Goal: Task Accomplishment & Management: Complete application form

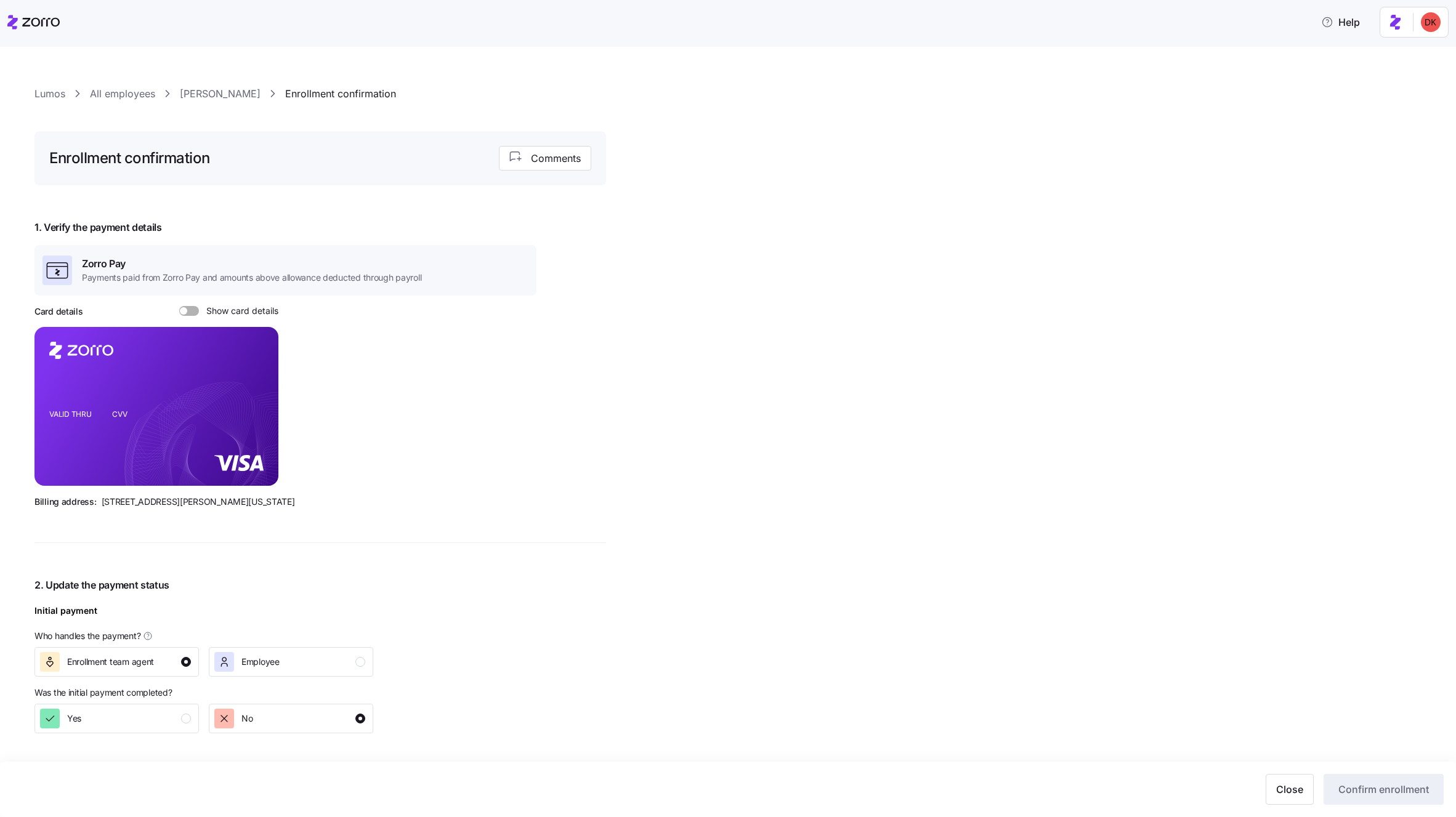
type input "$593.74"
checkbox input "false"
type input "[DATE]"
click at [218, 92] on link "[PERSON_NAME]" at bounding box center [220, 94] width 81 height 15
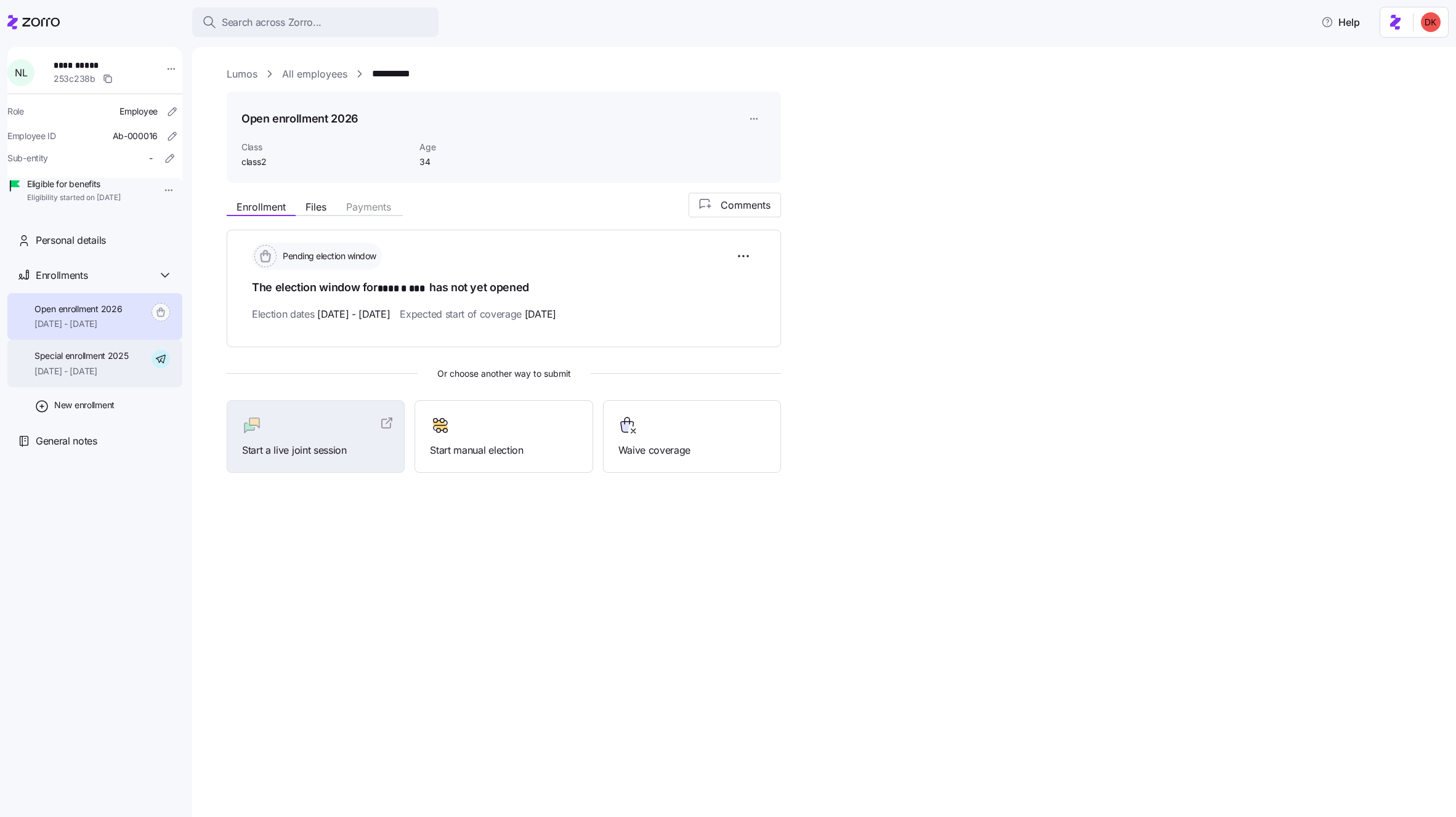
click at [99, 362] on span "Special enrollment 2025" at bounding box center [81, 356] width 94 height 12
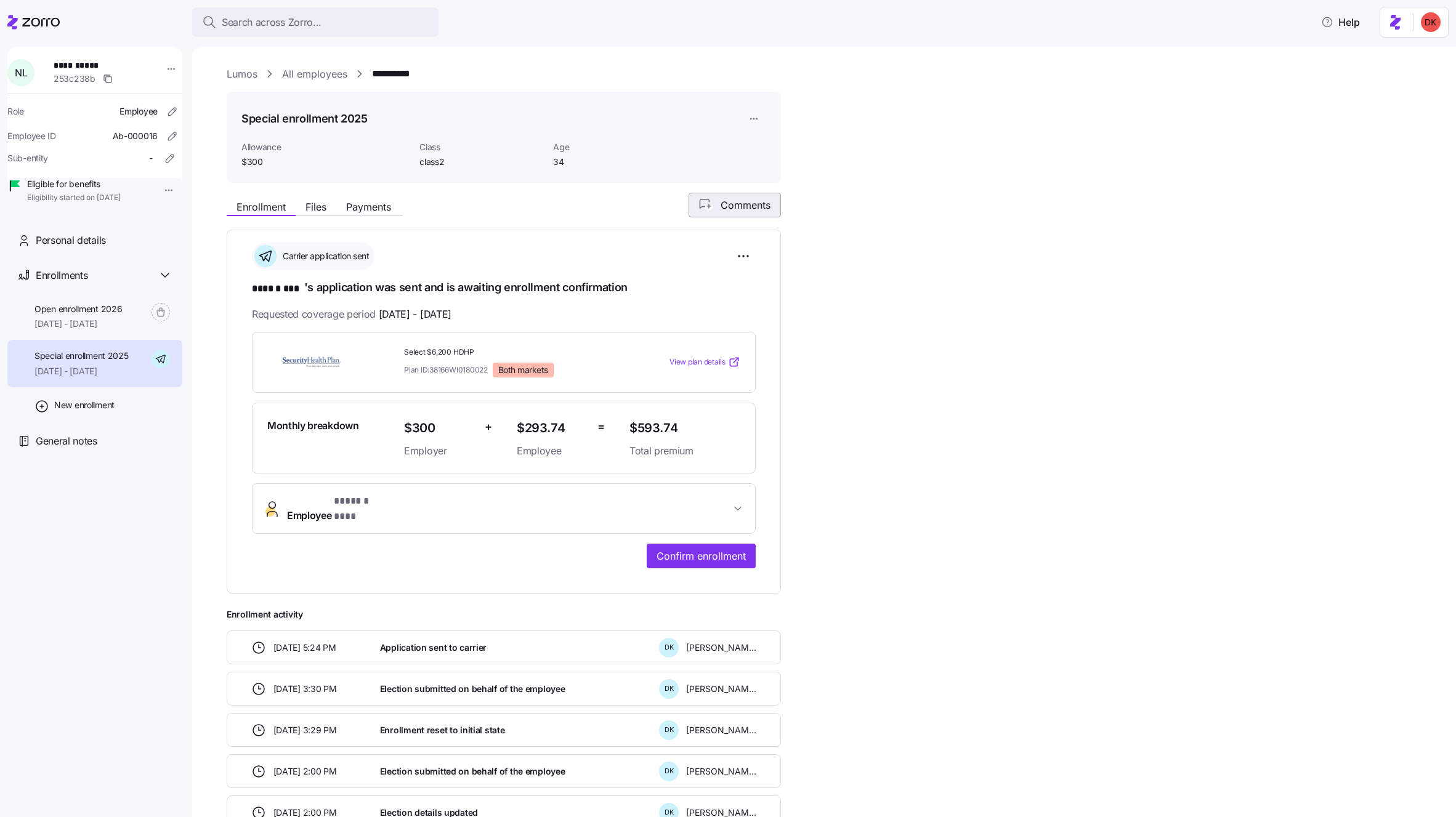
click at [733, 207] on span "Comments" at bounding box center [745, 205] width 50 height 15
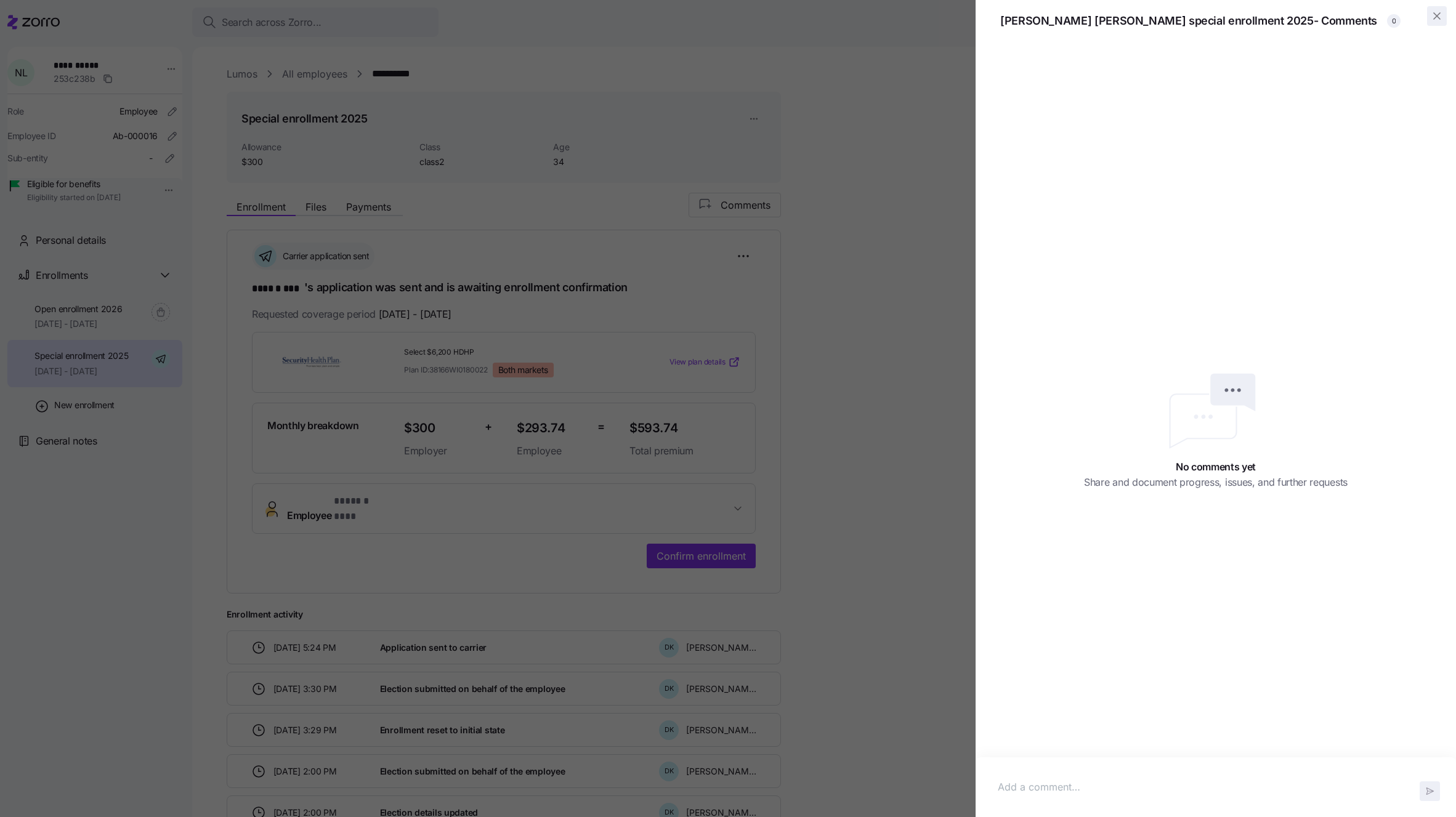
click at [1435, 18] on icon "button" at bounding box center [1436, 16] width 6 height 6
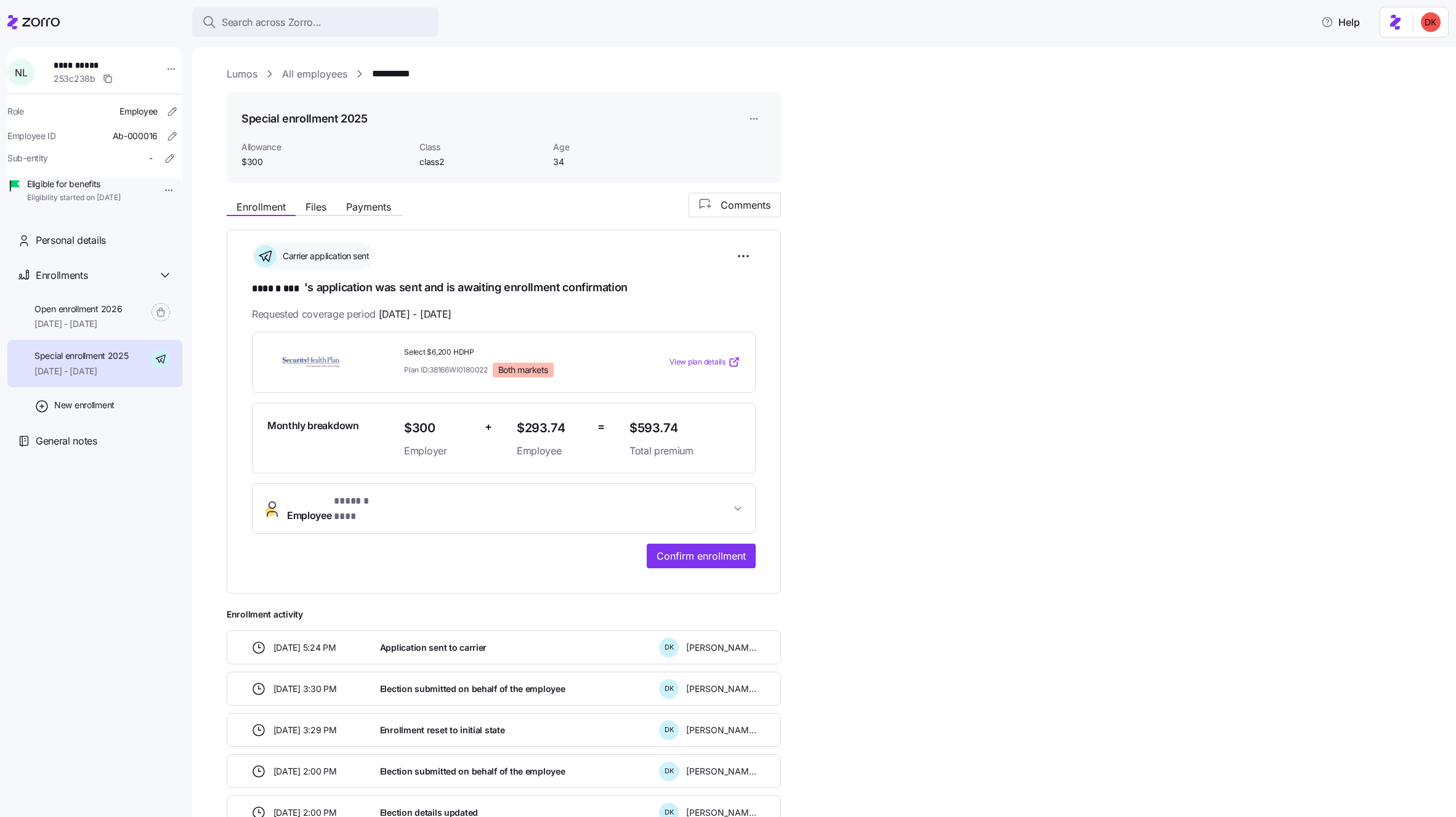
click at [247, 71] on link "Lumos" at bounding box center [242, 74] width 31 height 15
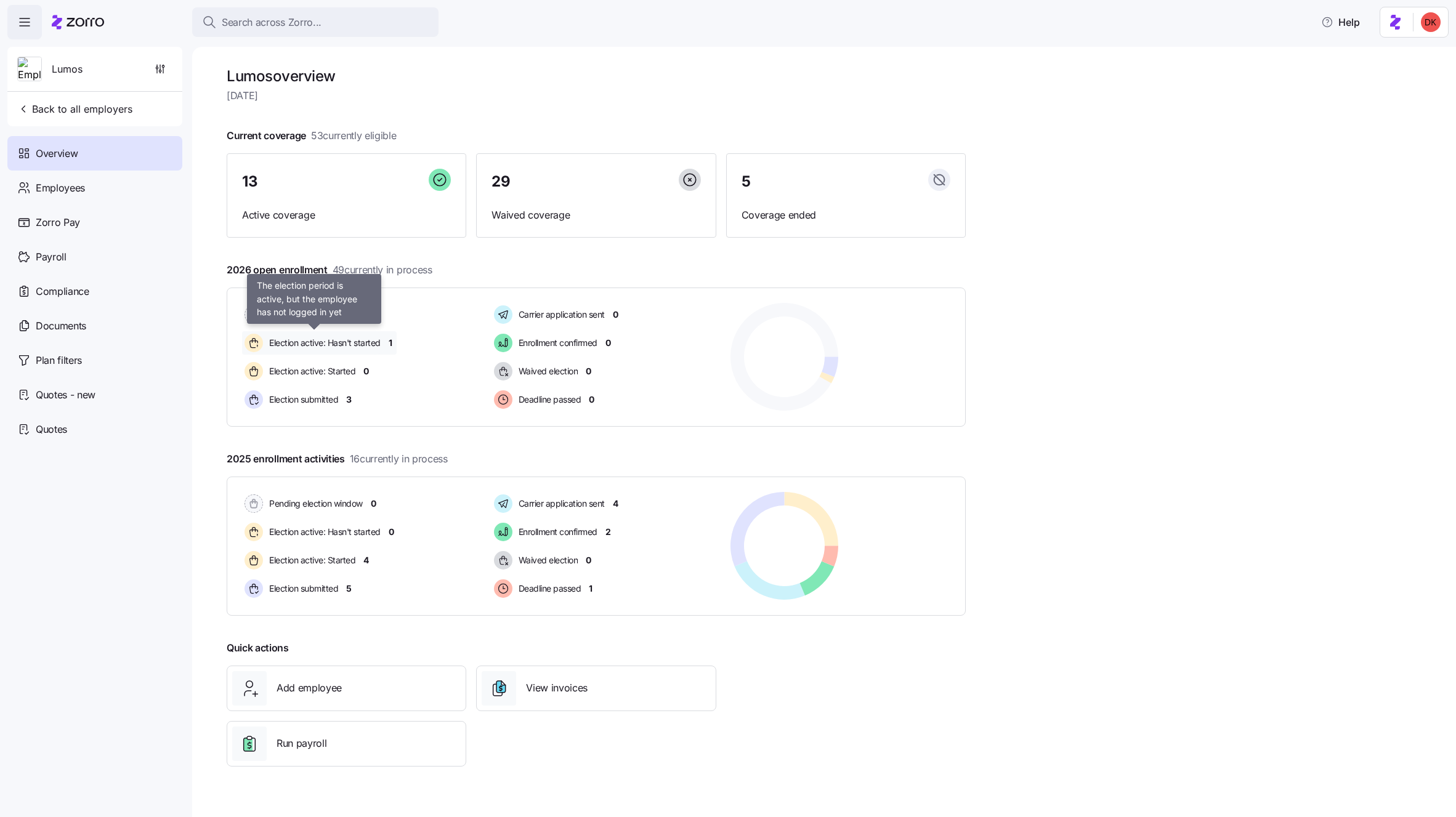
click at [313, 343] on span "Election active: Hasn't started" at bounding box center [323, 343] width 115 height 12
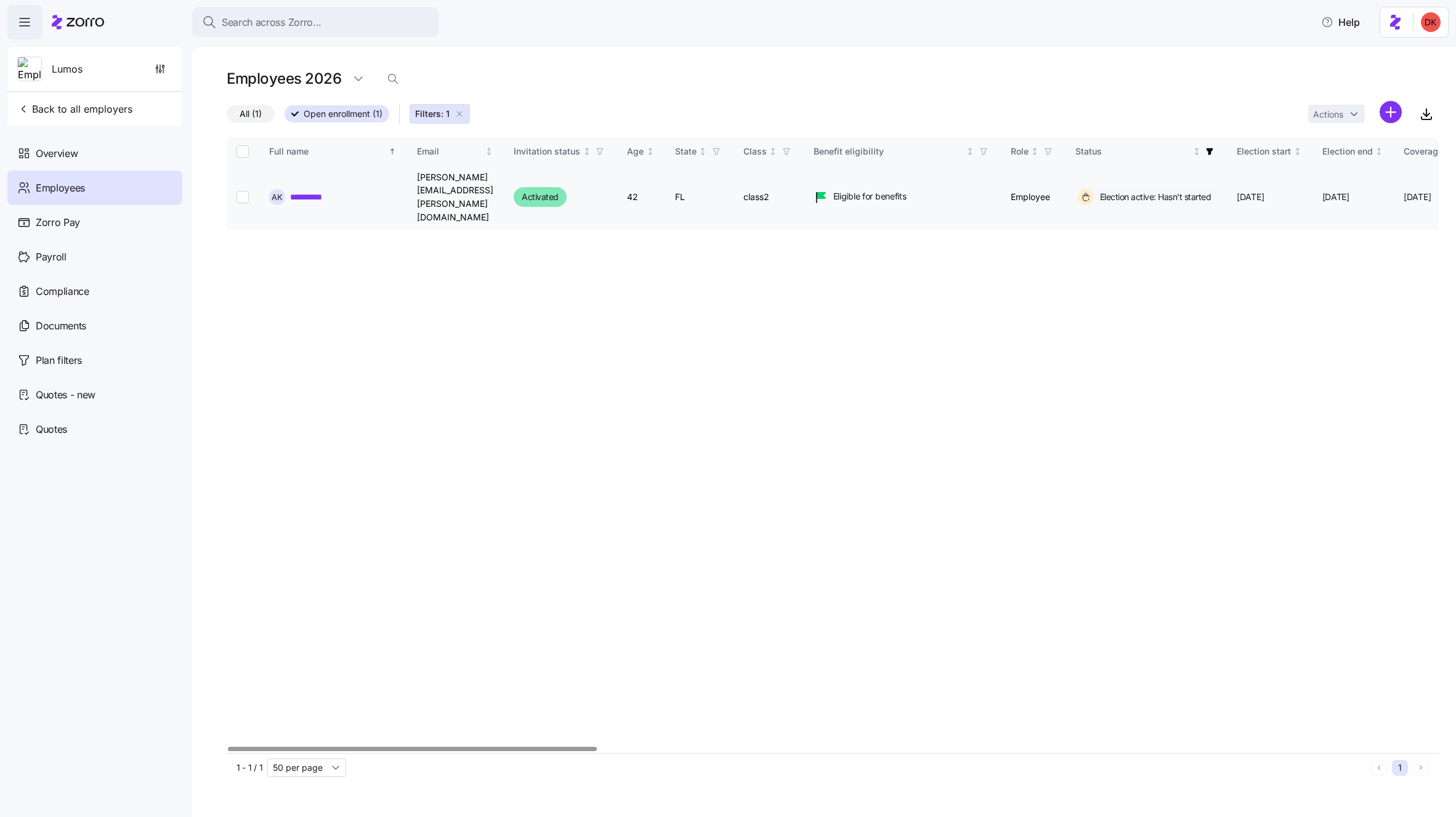
click at [324, 191] on link "**********" at bounding box center [312, 197] width 45 height 12
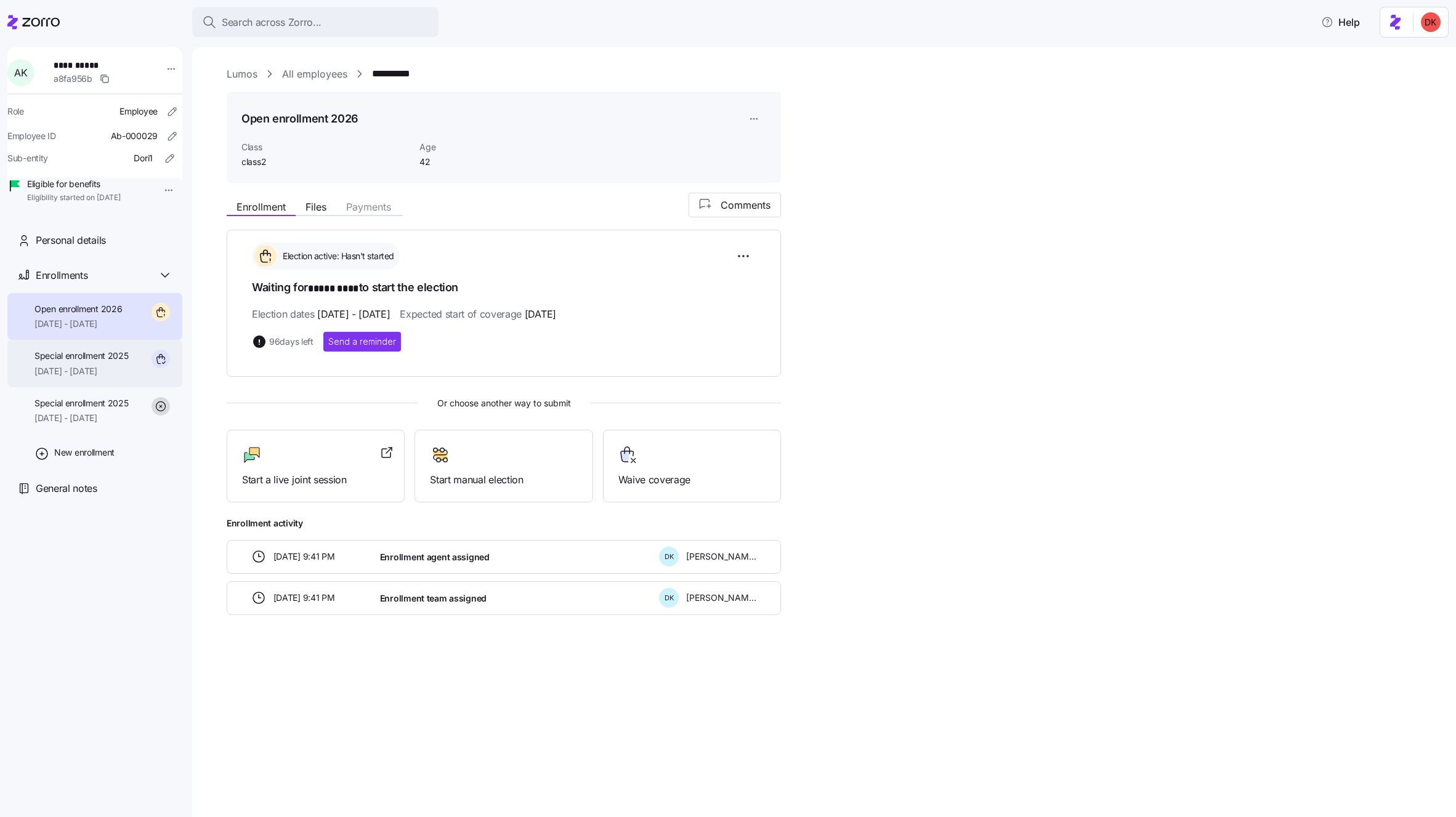
click at [94, 378] on span "[DATE] - [DATE]" at bounding box center [81, 371] width 94 height 12
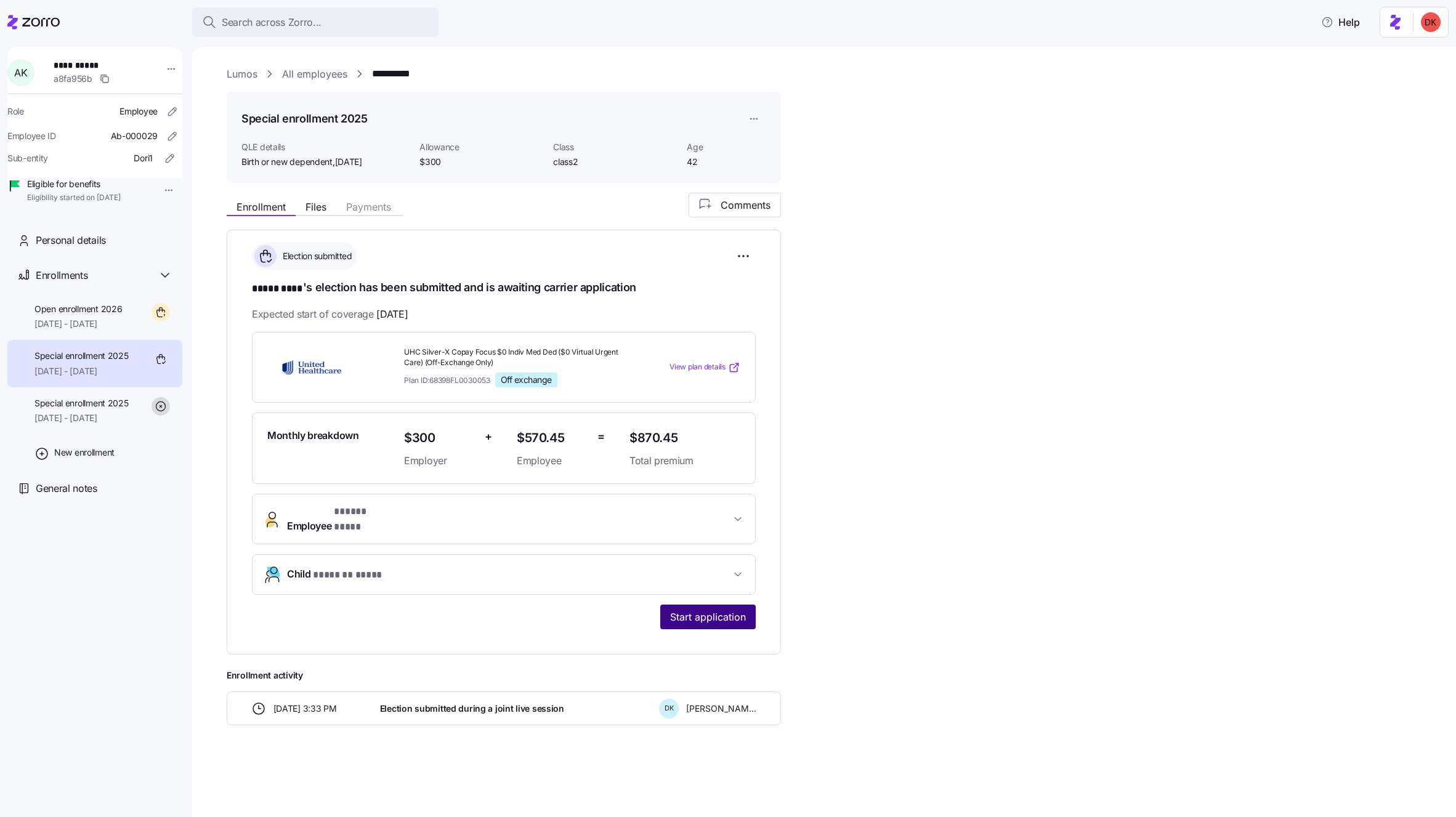
click at [707, 610] on span "Start application" at bounding box center [707, 617] width 75 height 15
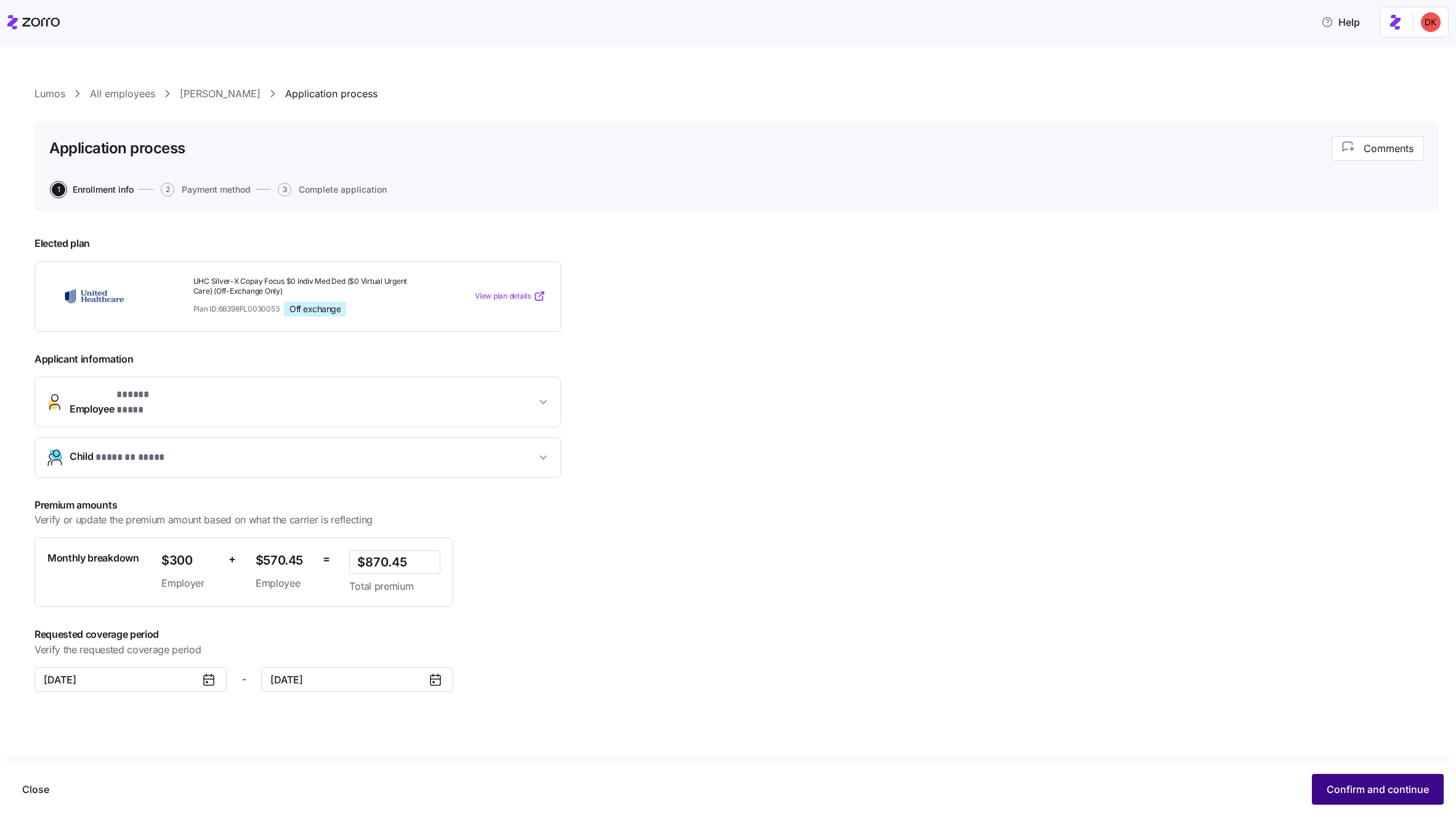
click at [1381, 796] on span "Confirm and continue" at bounding box center [1378, 789] width 102 height 15
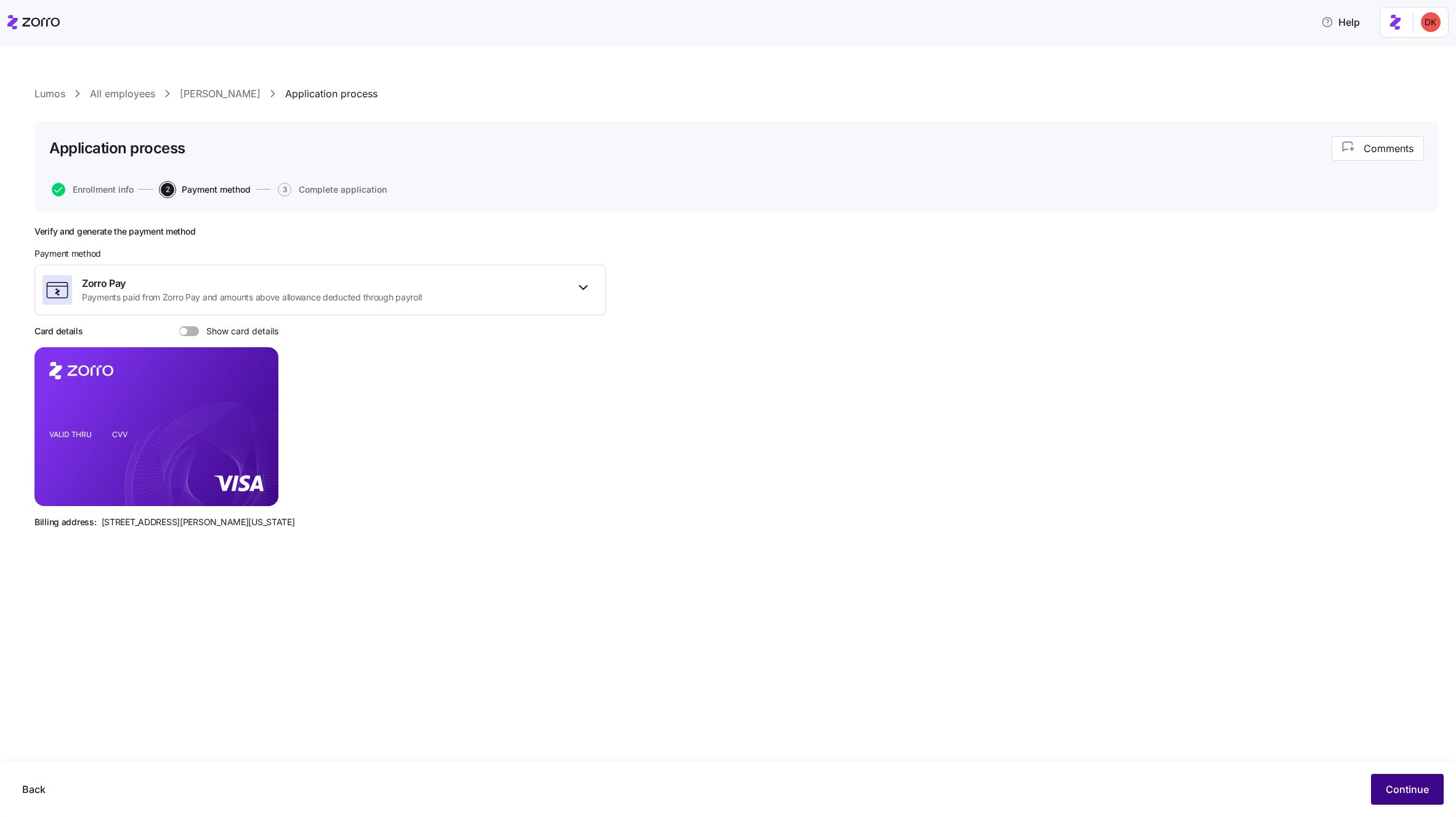
click at [1414, 790] on span "Continue" at bounding box center [1407, 789] width 43 height 15
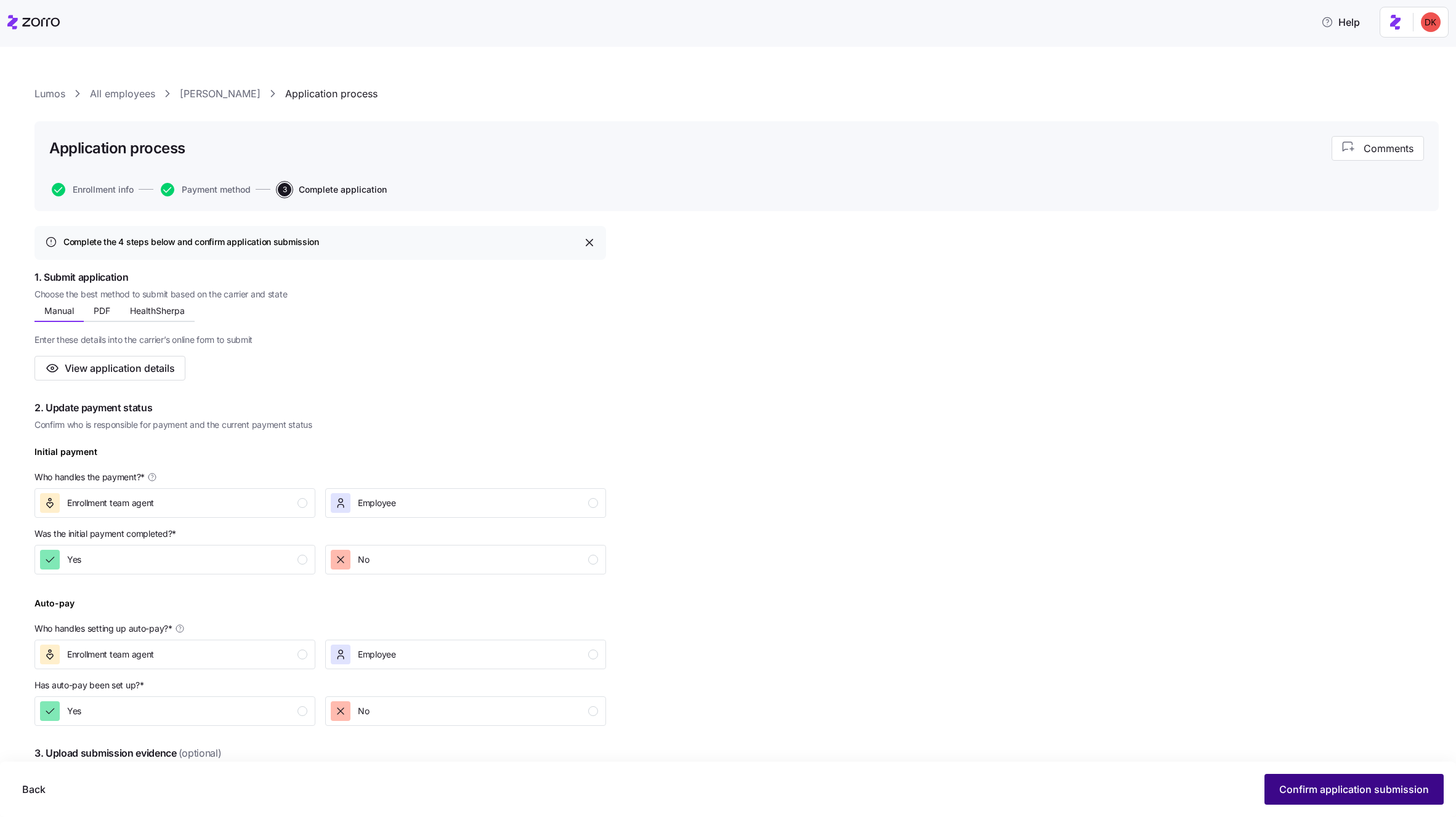
click at [1402, 791] on span "Confirm application submission" at bounding box center [1354, 789] width 149 height 15
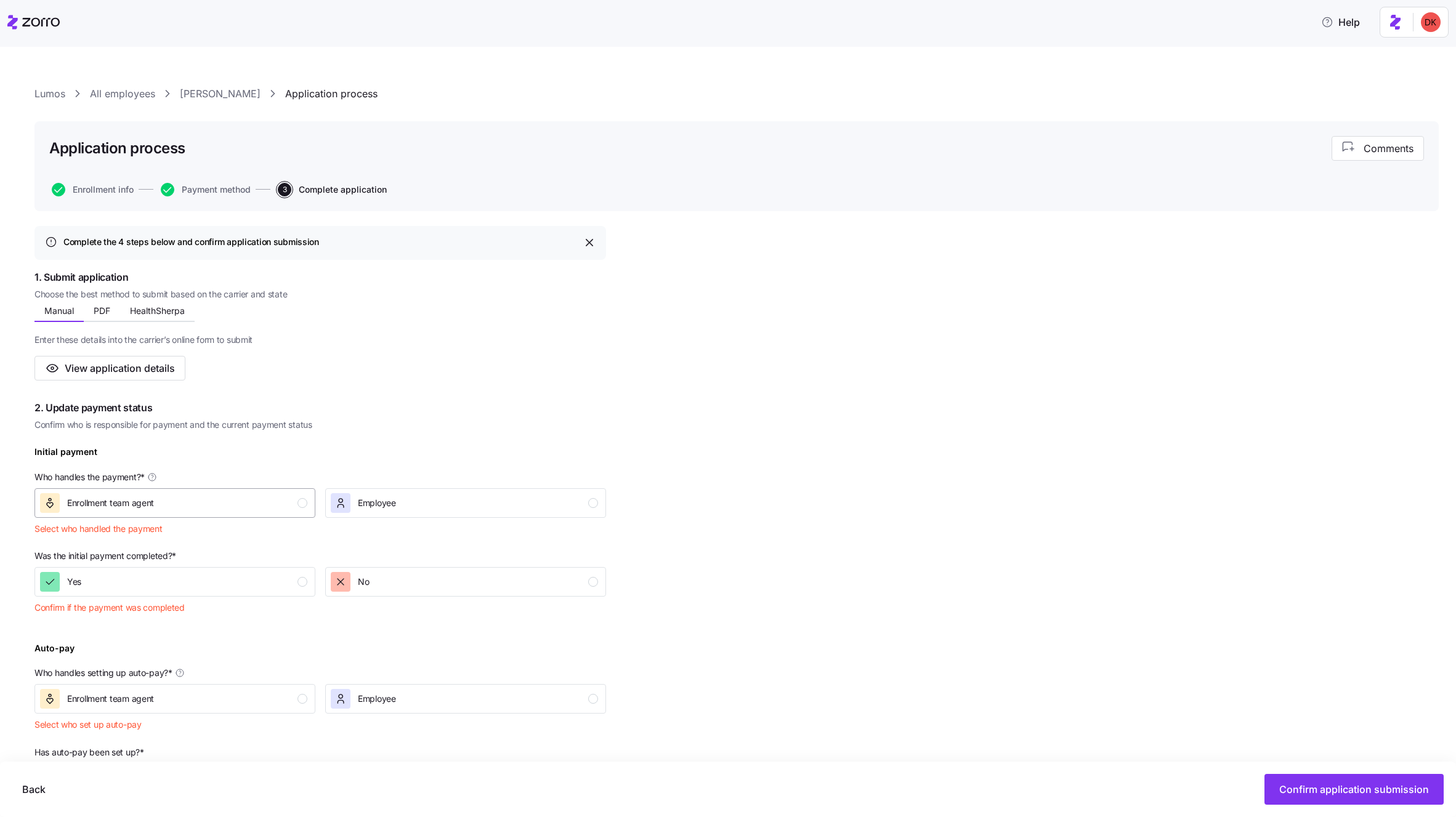
click at [258, 506] on div "Enrollment team agent" at bounding box center [173, 503] width 267 height 20
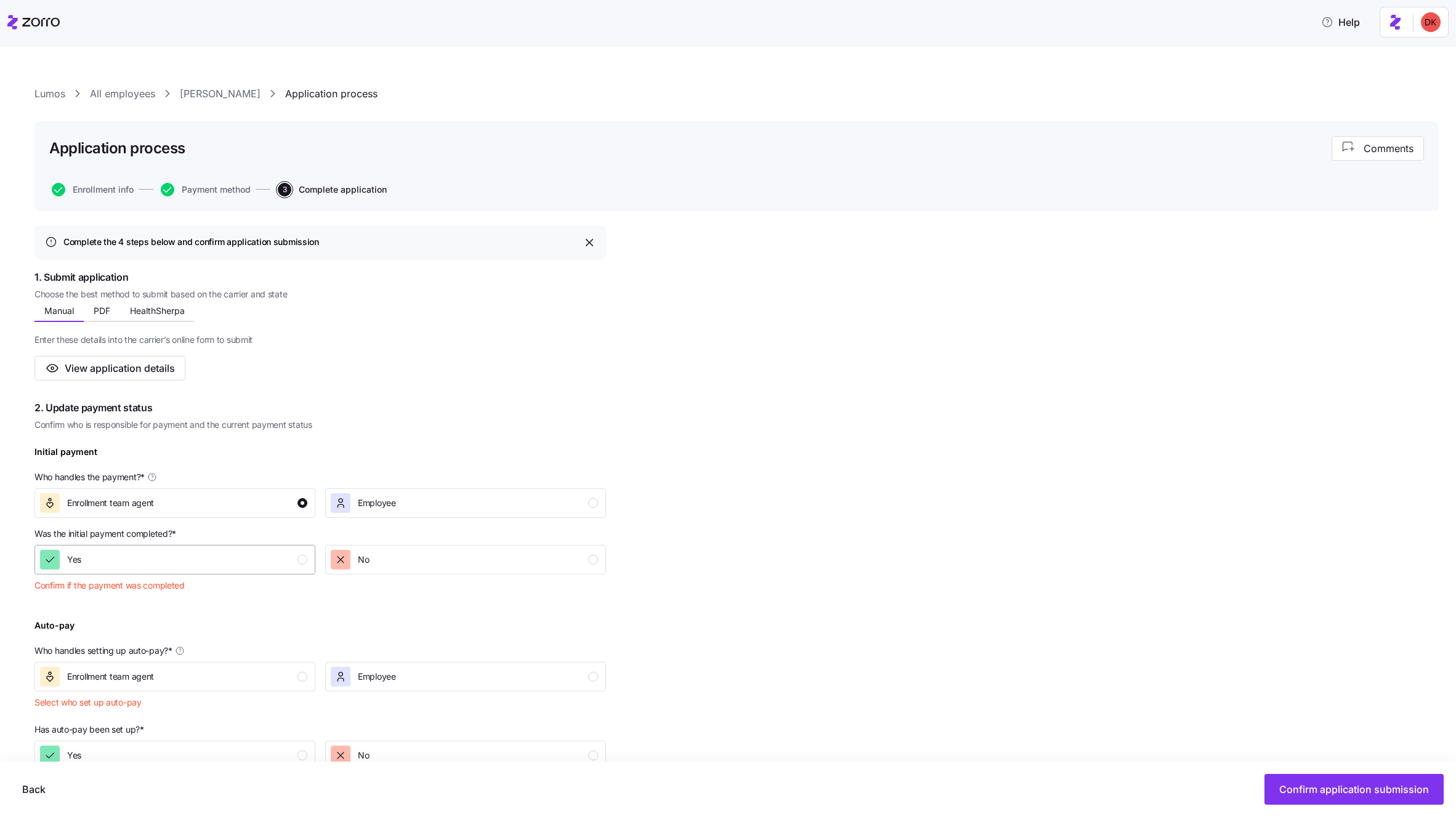
click at [255, 565] on div "Yes" at bounding box center [173, 559] width 267 height 20
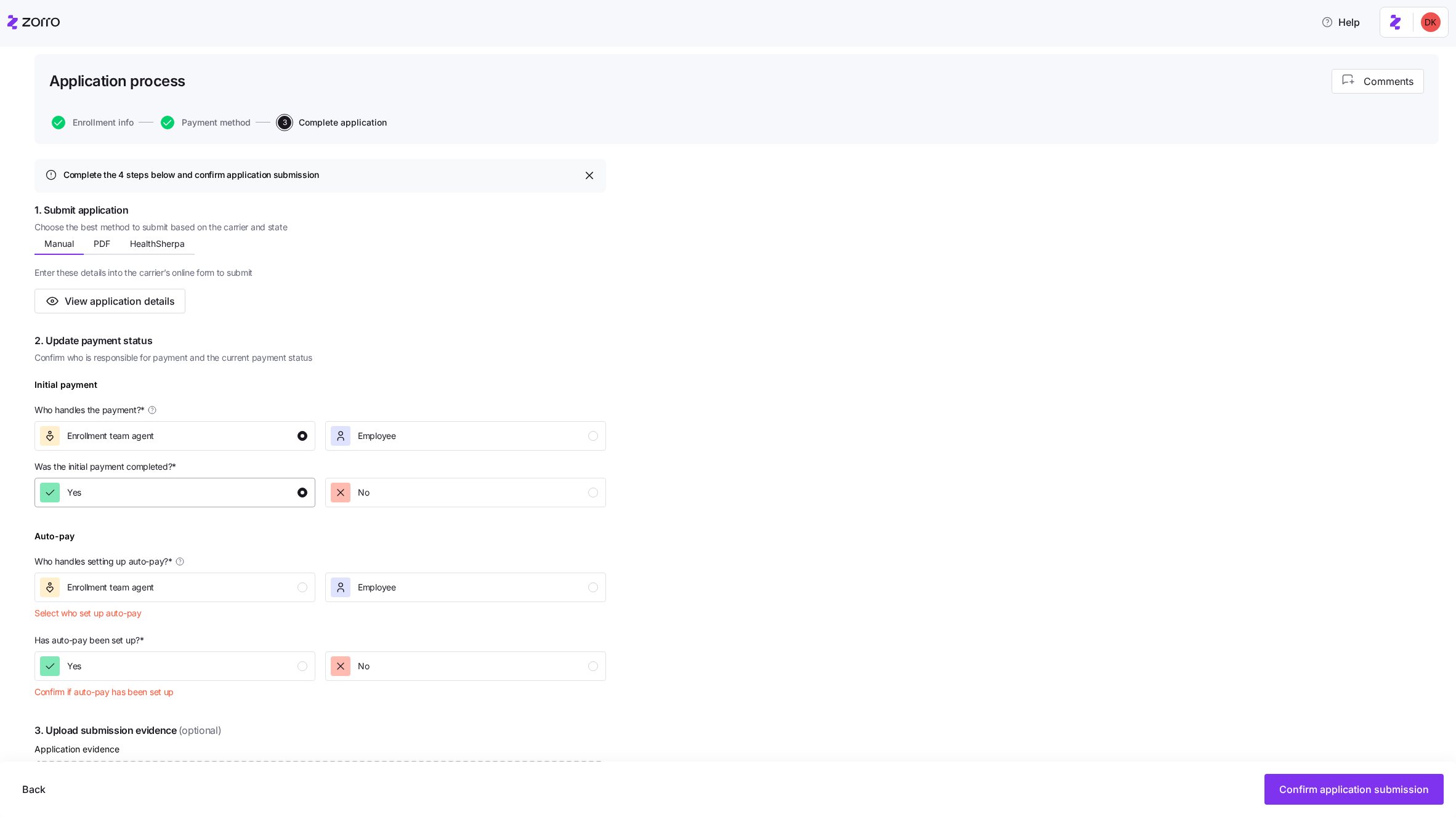
scroll to position [72, 0]
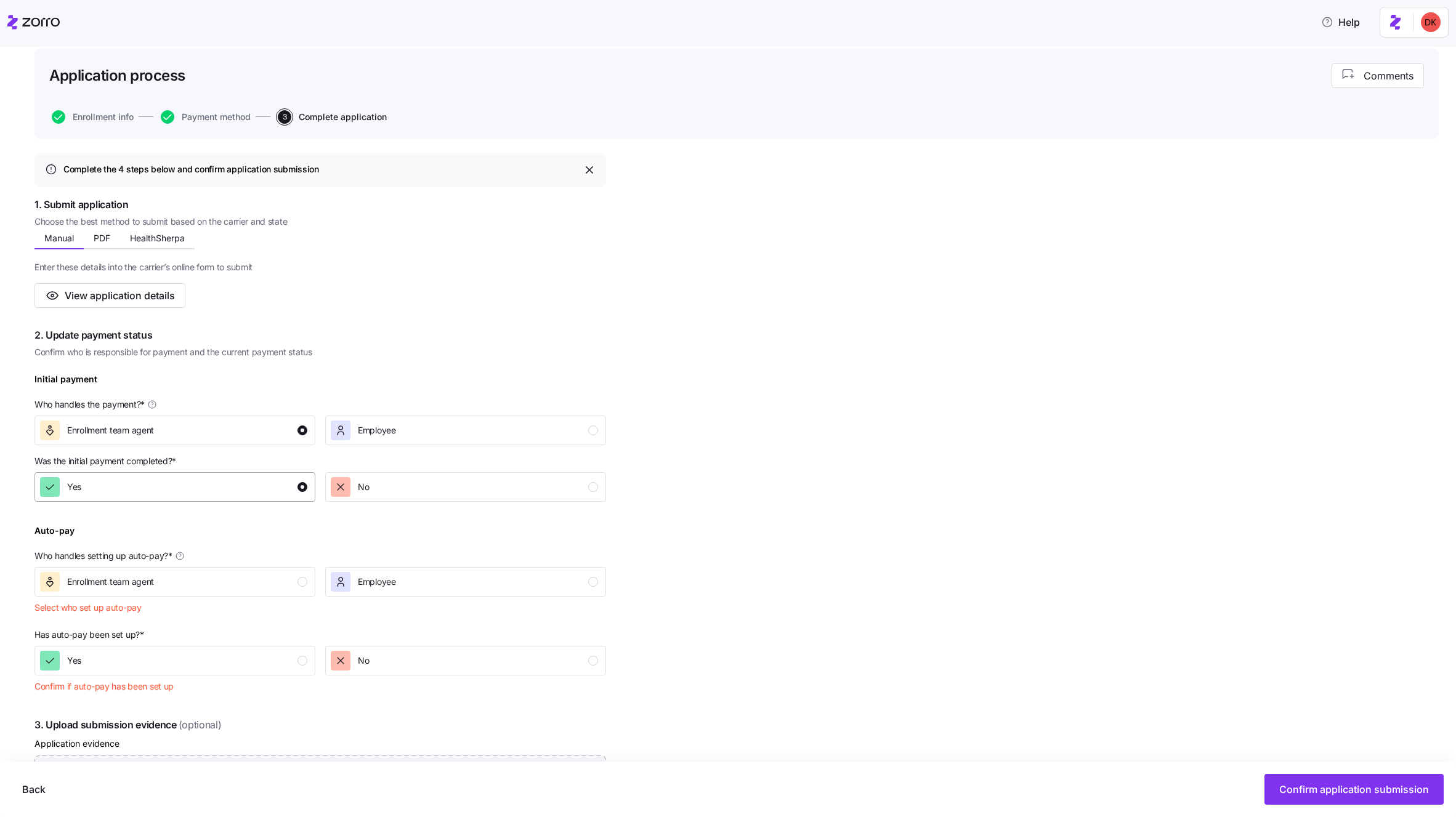
click at [255, 565] on p "Who handles setting up auto-pay? *" at bounding box center [320, 559] width 572 height 18
click at [255, 585] on div "Enrollment team agent" at bounding box center [173, 582] width 267 height 20
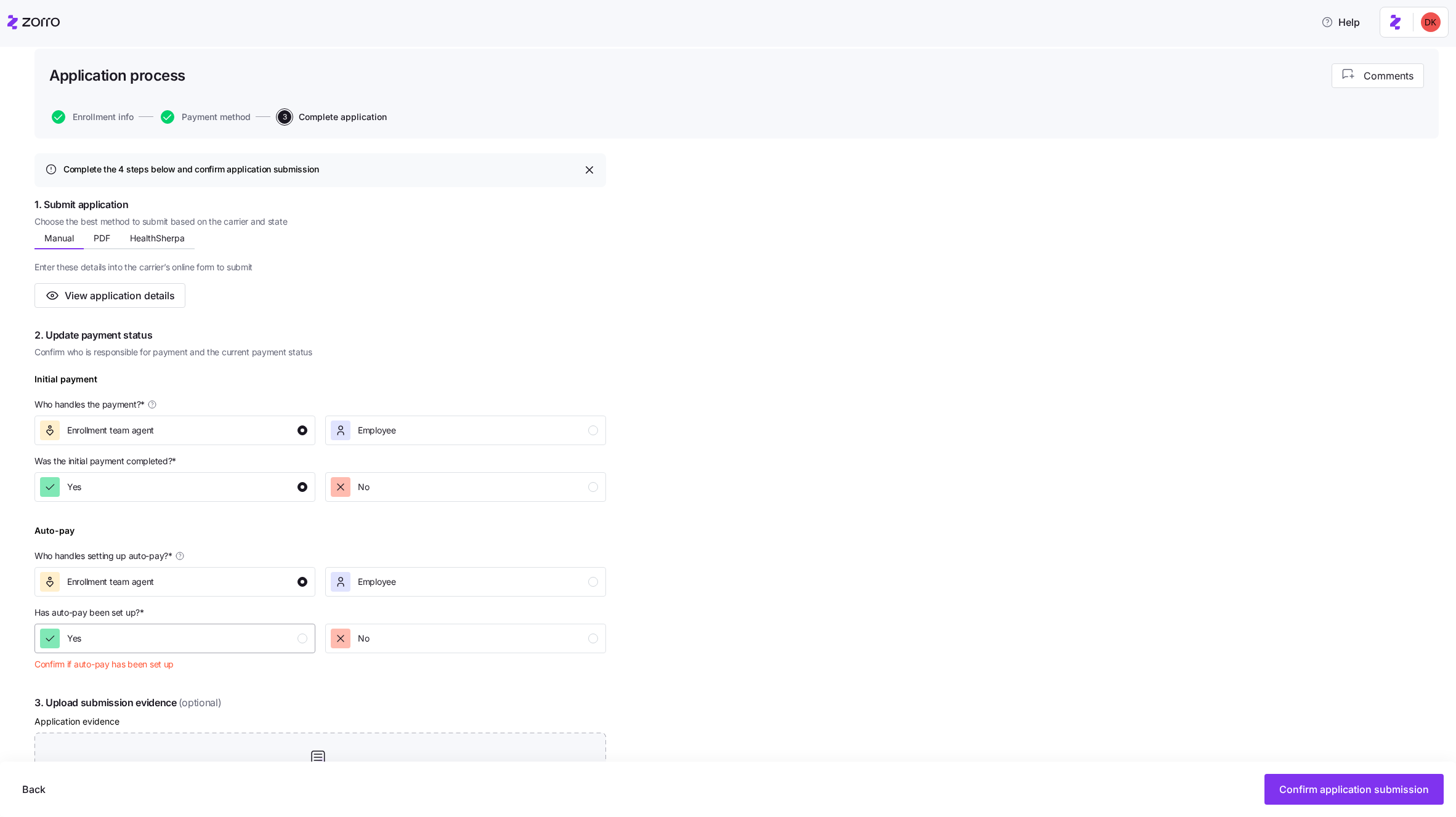
click at [255, 646] on div "Yes" at bounding box center [173, 638] width 267 height 20
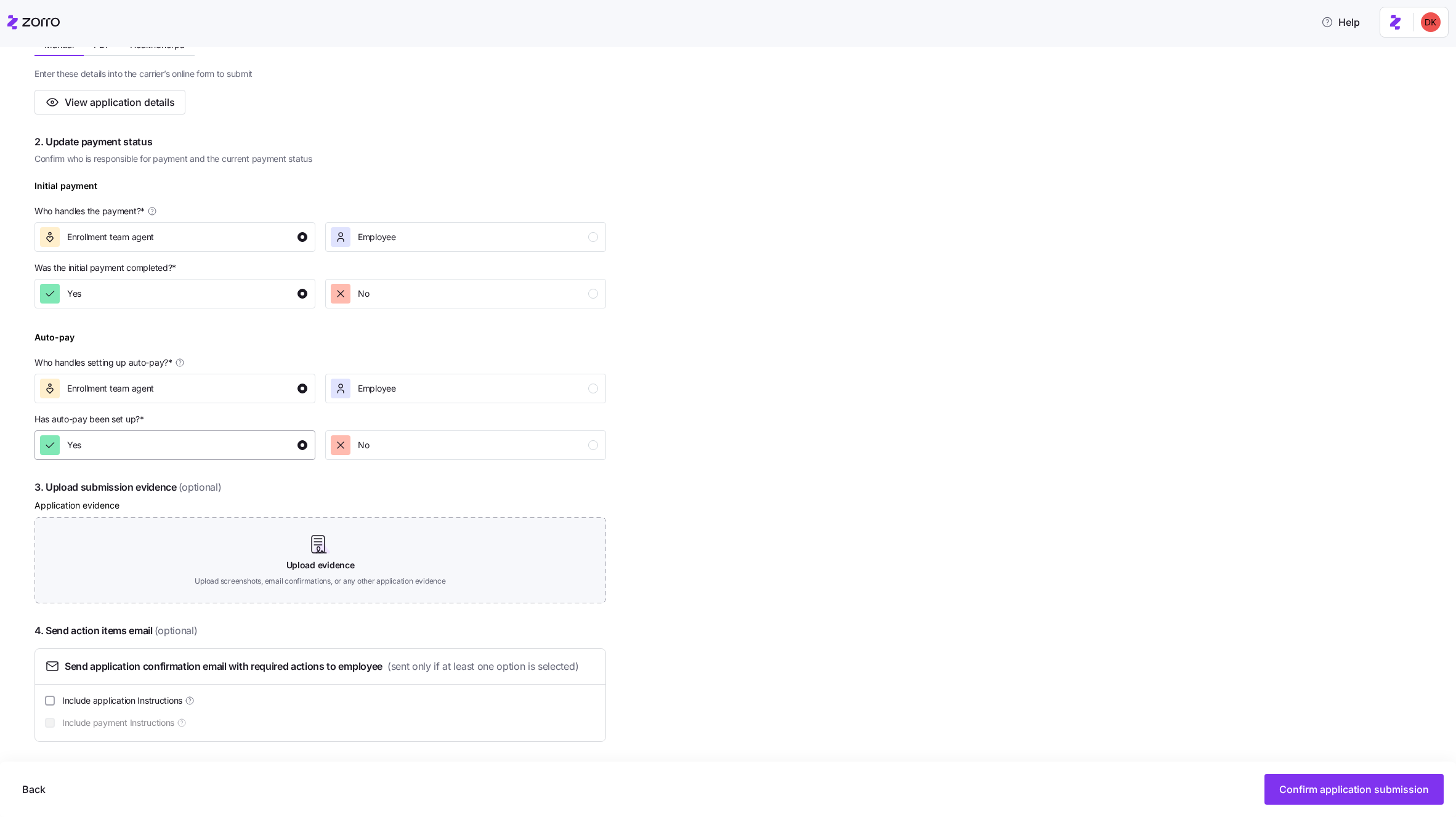
scroll to position [267, 0]
click at [1315, 794] on span "Confirm application submission" at bounding box center [1354, 789] width 149 height 15
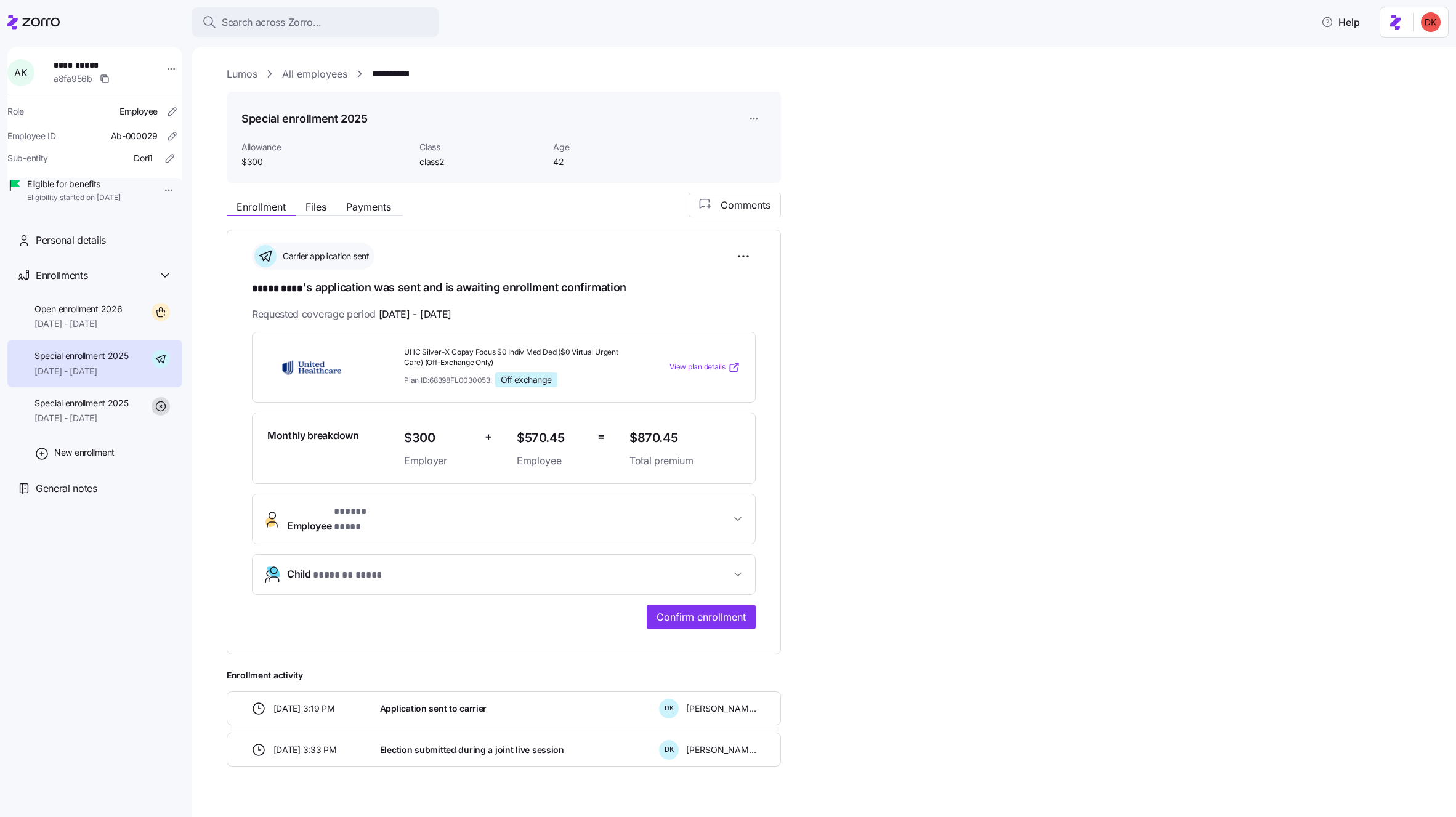
scroll to position [12, 0]
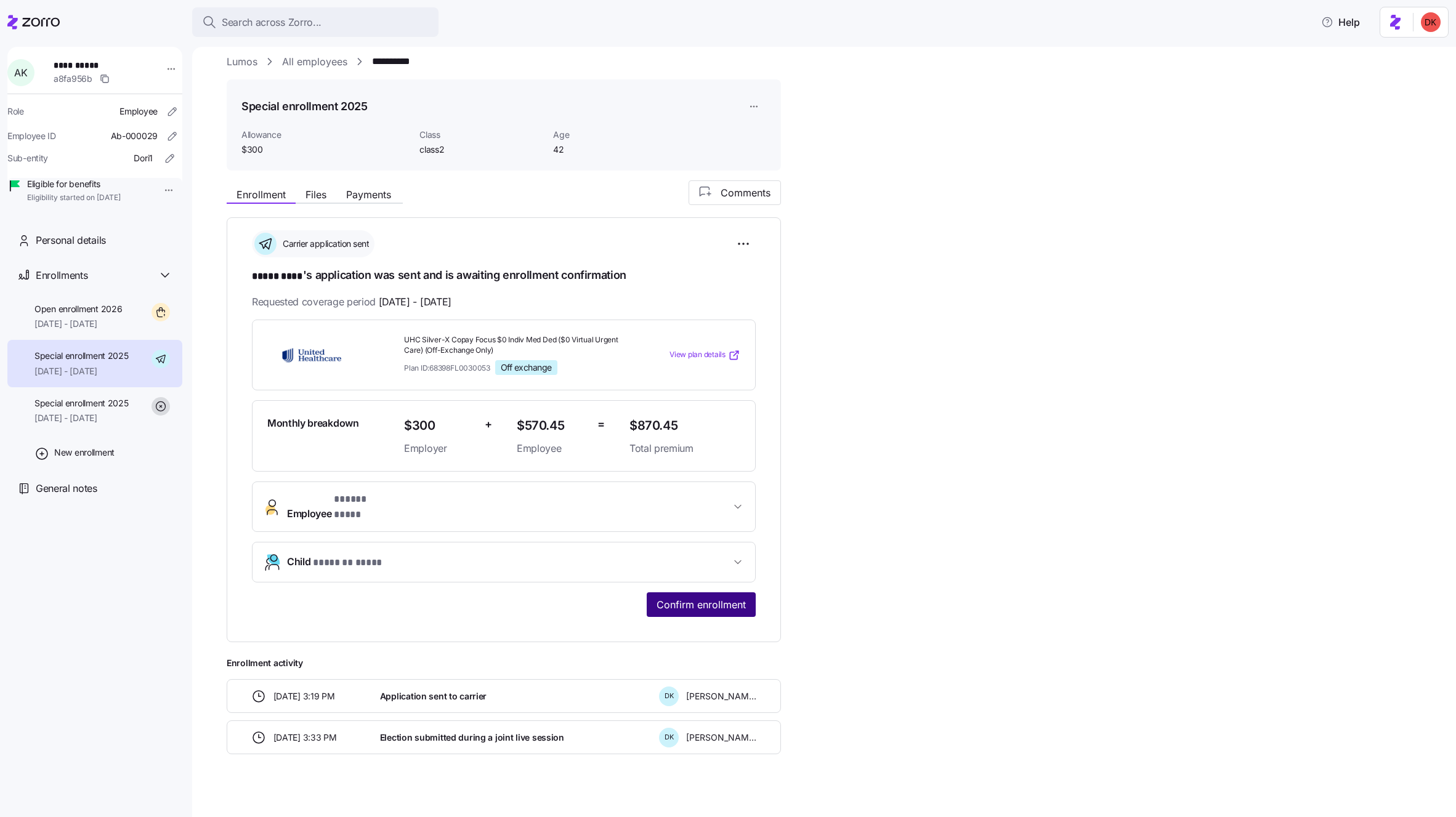
click at [710, 597] on span "Confirm enrollment" at bounding box center [701, 605] width 89 height 15
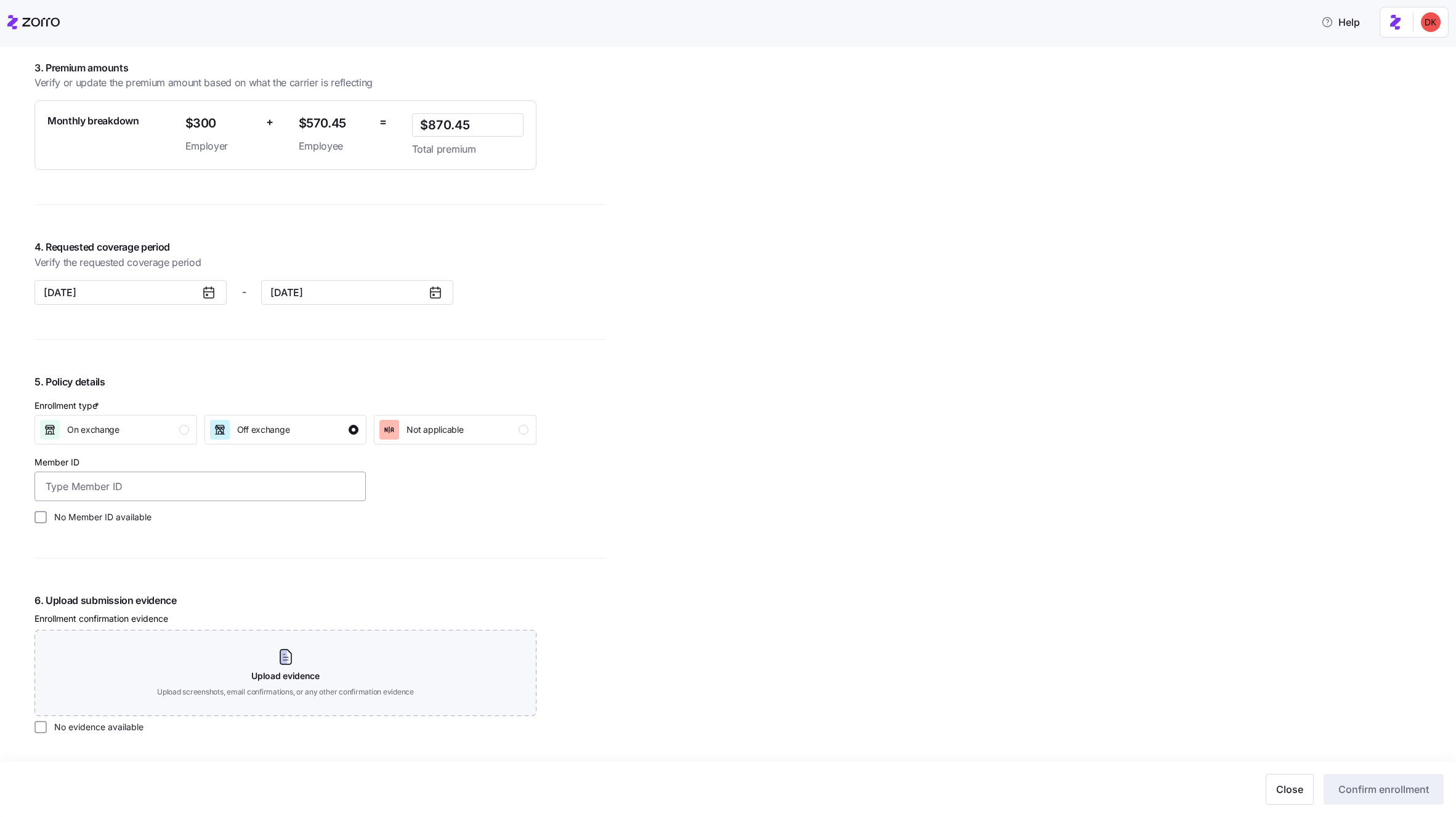
scroll to position [909, 0]
click at [58, 512] on label "No Member ID available" at bounding box center [99, 516] width 105 height 12
click at [47, 512] on input "No Member ID available" at bounding box center [40, 516] width 12 height 12
checkbox input "true"
click at [65, 725] on label "No evidence available" at bounding box center [95, 725] width 97 height 12
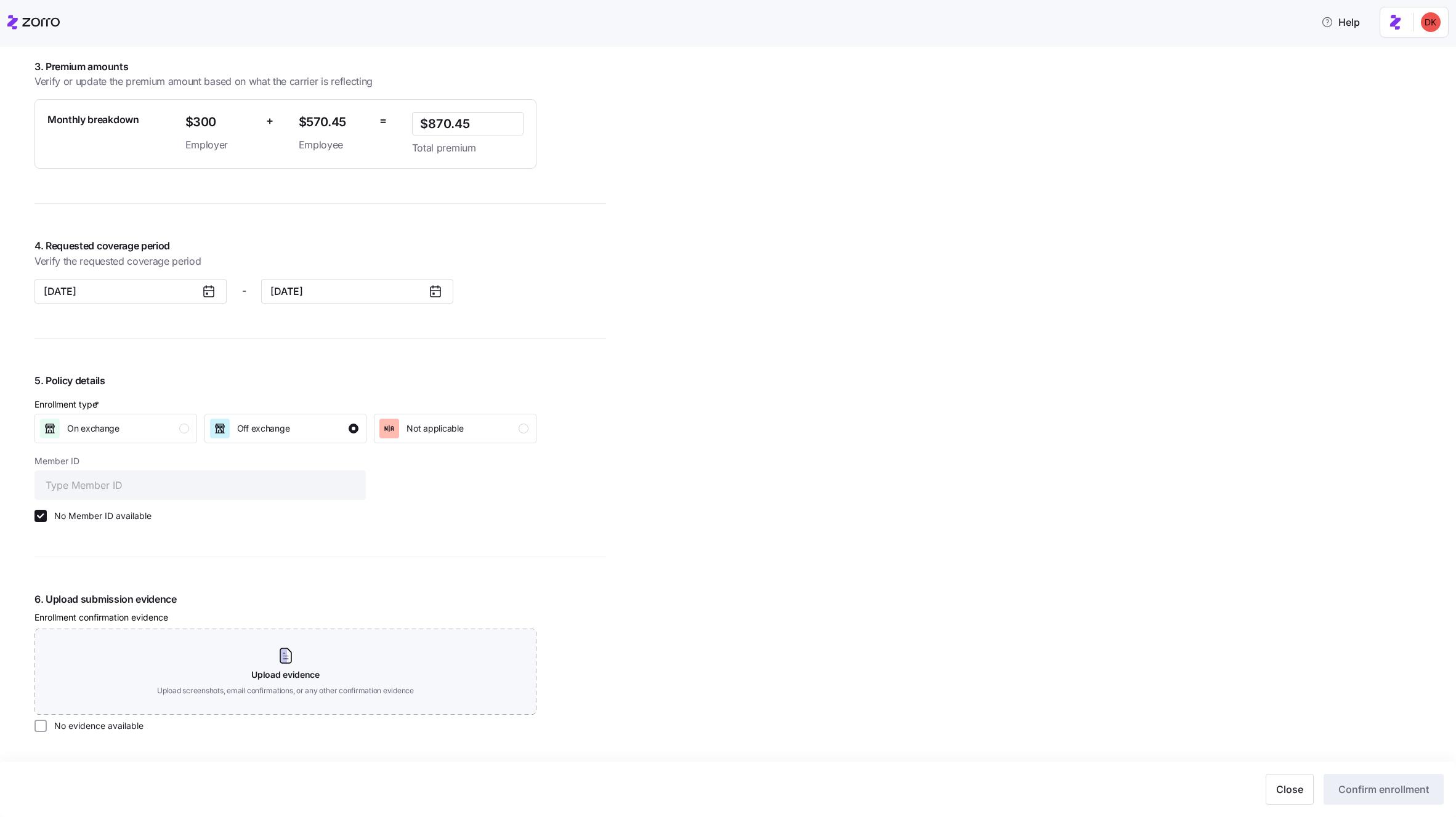
click at [47, 725] on input "No evidence available" at bounding box center [40, 725] width 12 height 12
checkbox input "true"
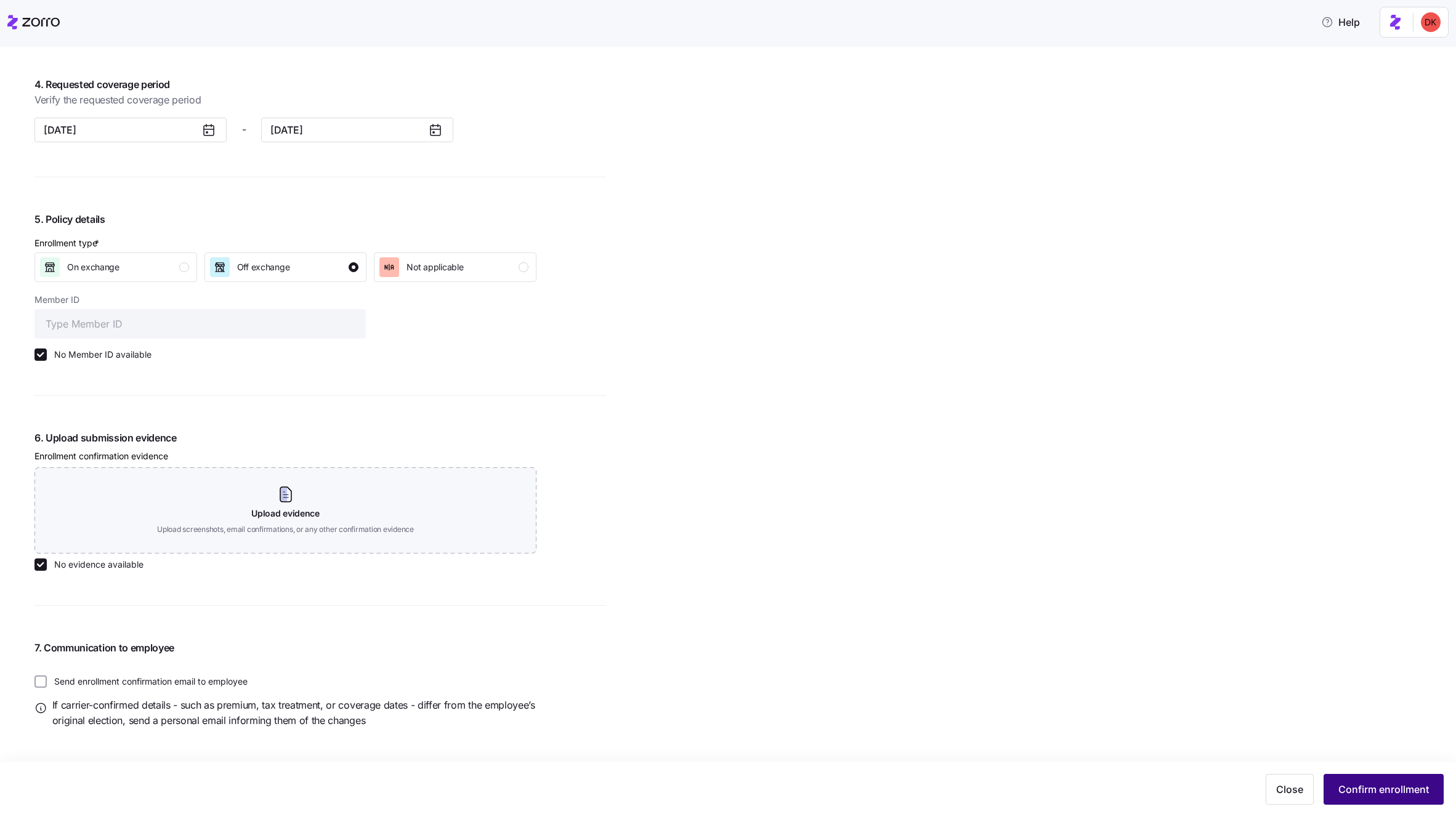
click at [1375, 789] on span "Confirm enrollment" at bounding box center [1384, 789] width 91 height 15
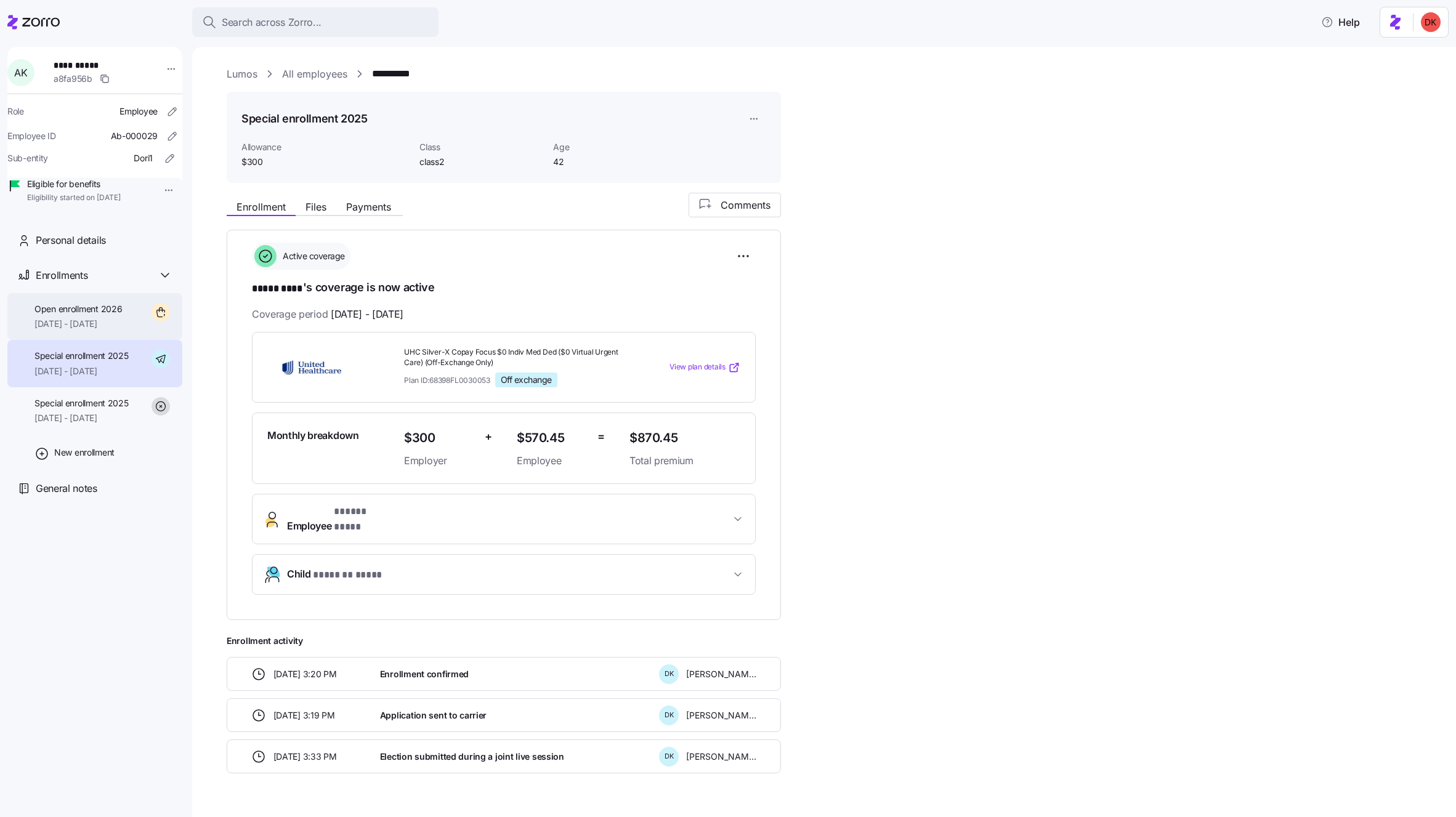
click at [99, 316] on span "Open enrollment 2026" at bounding box center [78, 309] width 87 height 12
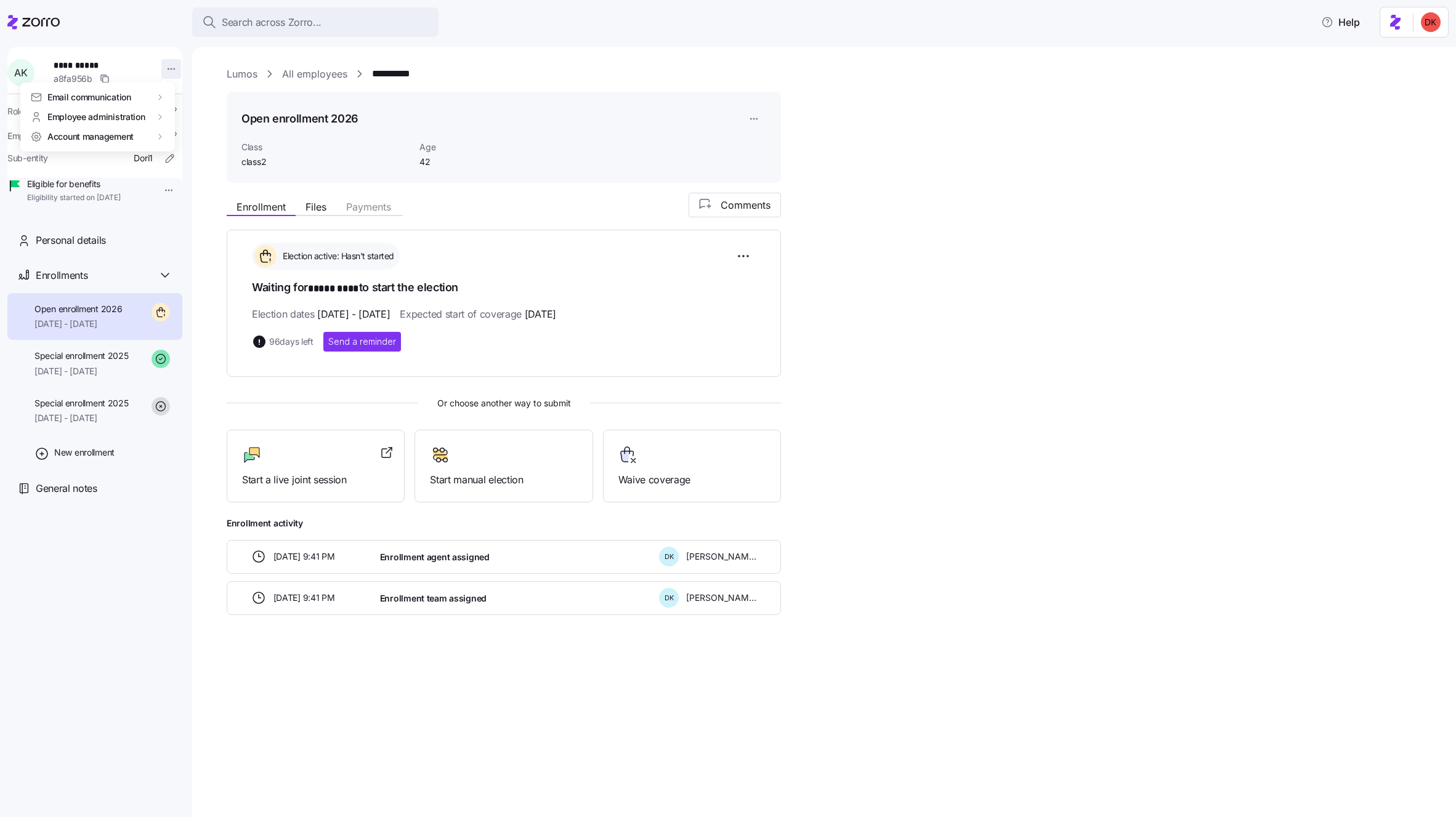
click at [165, 68] on html "**********" at bounding box center [728, 405] width 1456 height 810
click at [223, 157] on div "Log in as" at bounding box center [218, 157] width 89 height 20
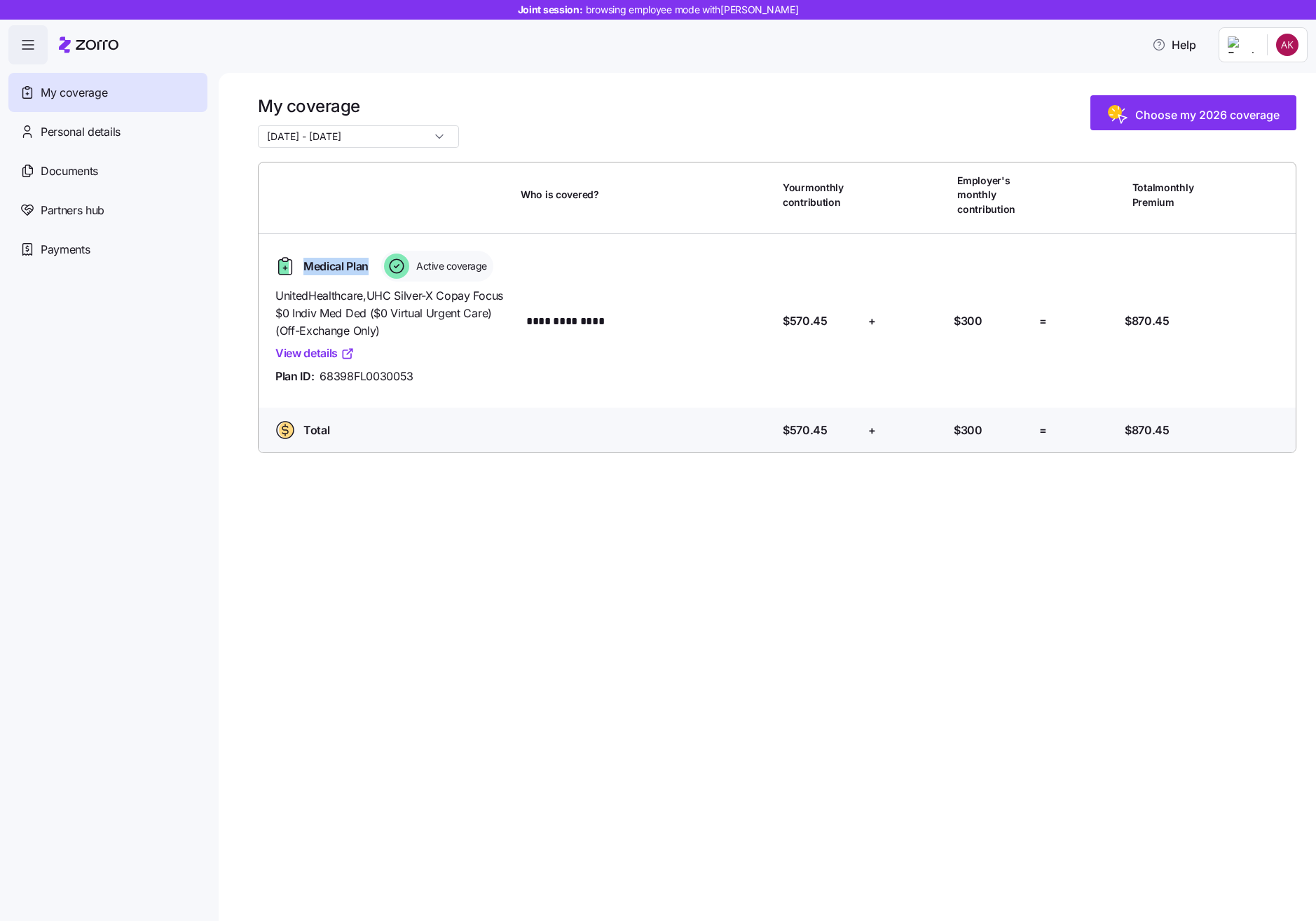
drag, startPoint x: 368, startPoint y: 268, endPoint x: 296, endPoint y: 267, distance: 72.0
click at [296, 267] on div "Medical Plan" at bounding box center [321, 266] width 102 height 22
click at [303, 264] on span "Medical Plan" at bounding box center [336, 266] width 65 height 17
drag, startPoint x: 305, startPoint y: 266, endPoint x: 368, endPoint y: 268, distance: 63.0
click at [368, 268] on span "Medical Plan" at bounding box center [336, 266] width 65 height 17
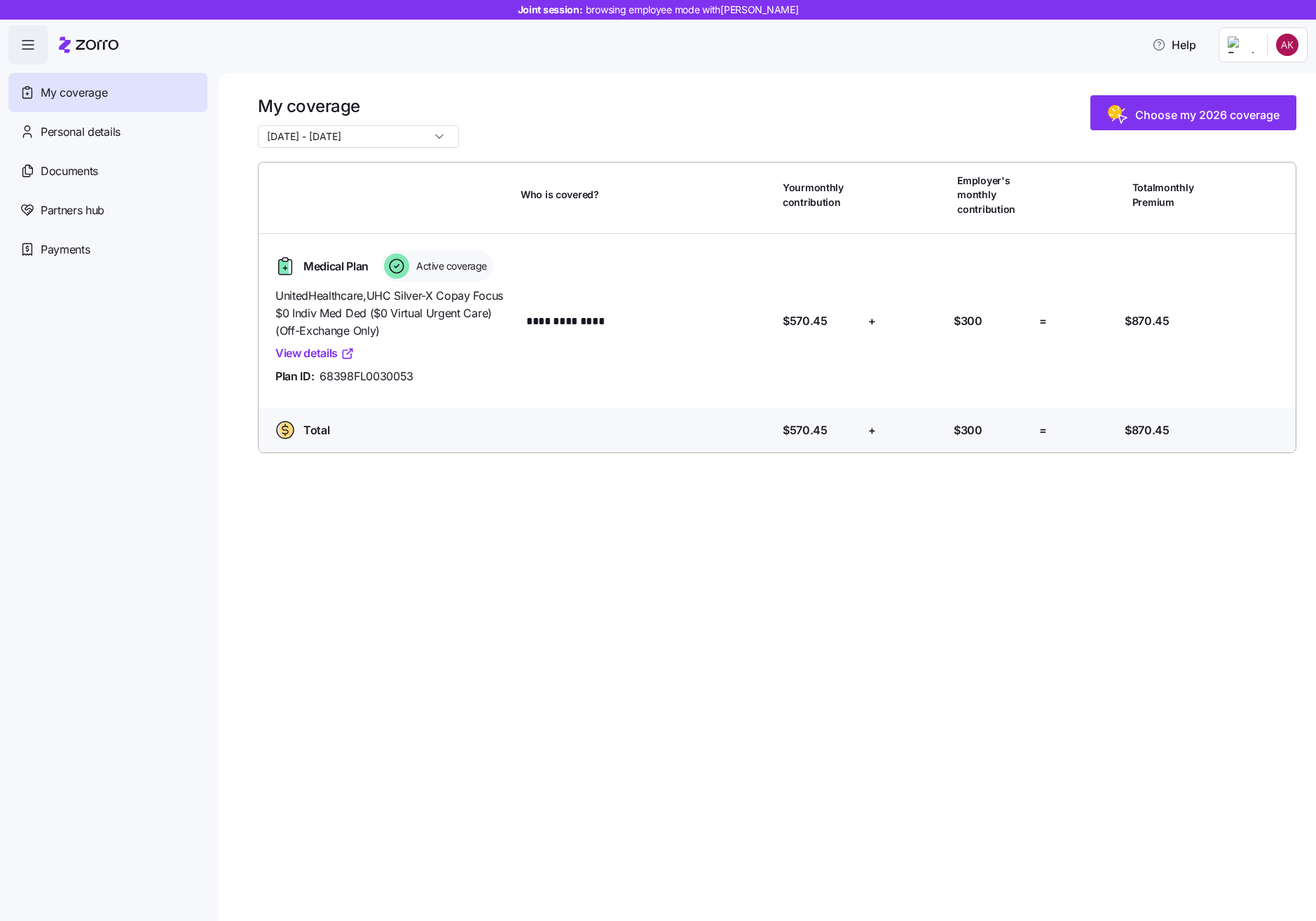
click at [661, 493] on div "**********" at bounding box center [766, 496] width 1097 height 849
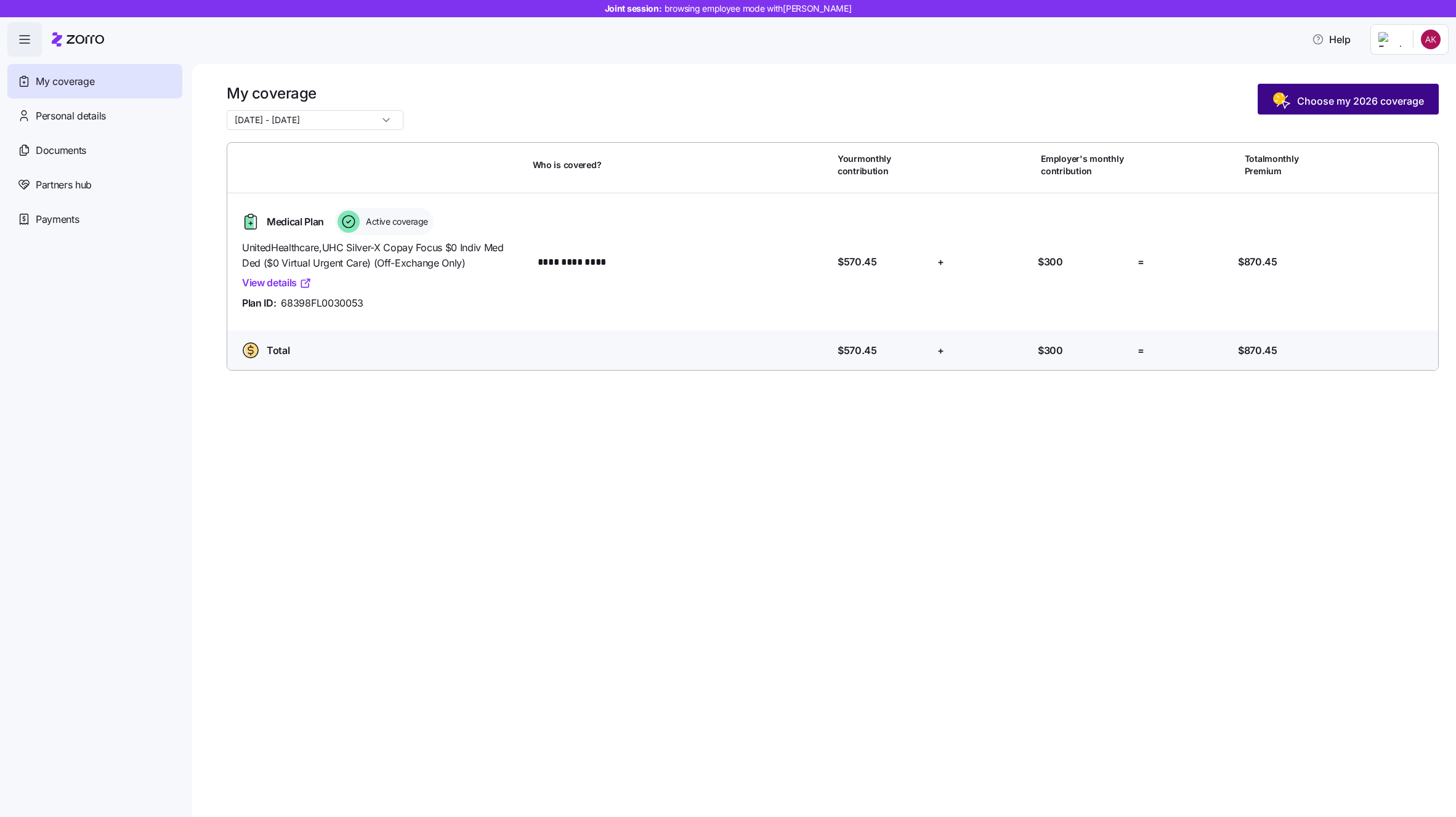
click at [1313, 102] on span "Choose my 2026 coverage" at bounding box center [1360, 101] width 127 height 15
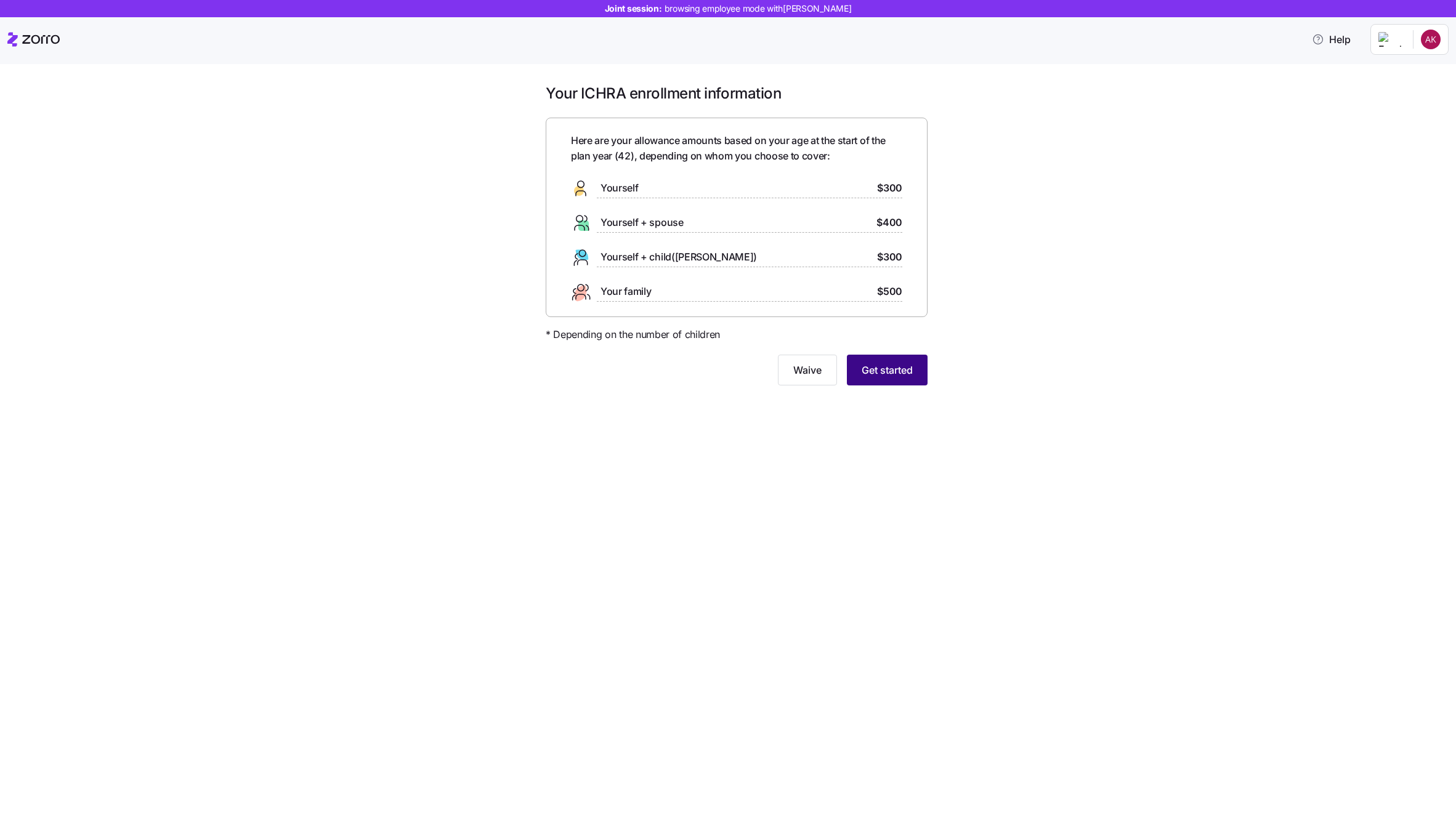
click at [874, 367] on span "Get started" at bounding box center [887, 370] width 51 height 15
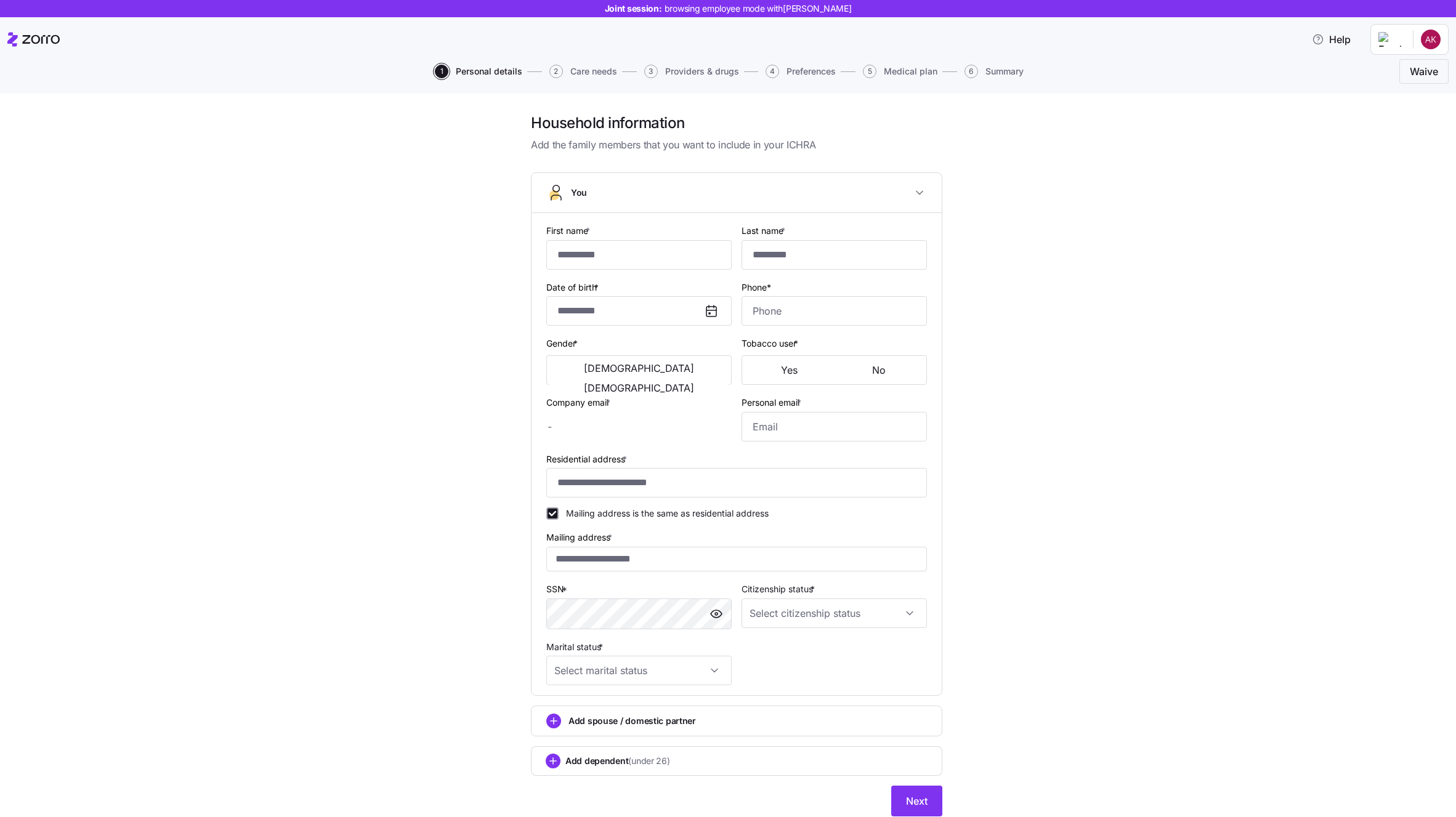
type input "*****"
type input "****"
type input "[PERSON_NAME][EMAIL_ADDRESS][PERSON_NAME][DOMAIN_NAME]"
type input "**********"
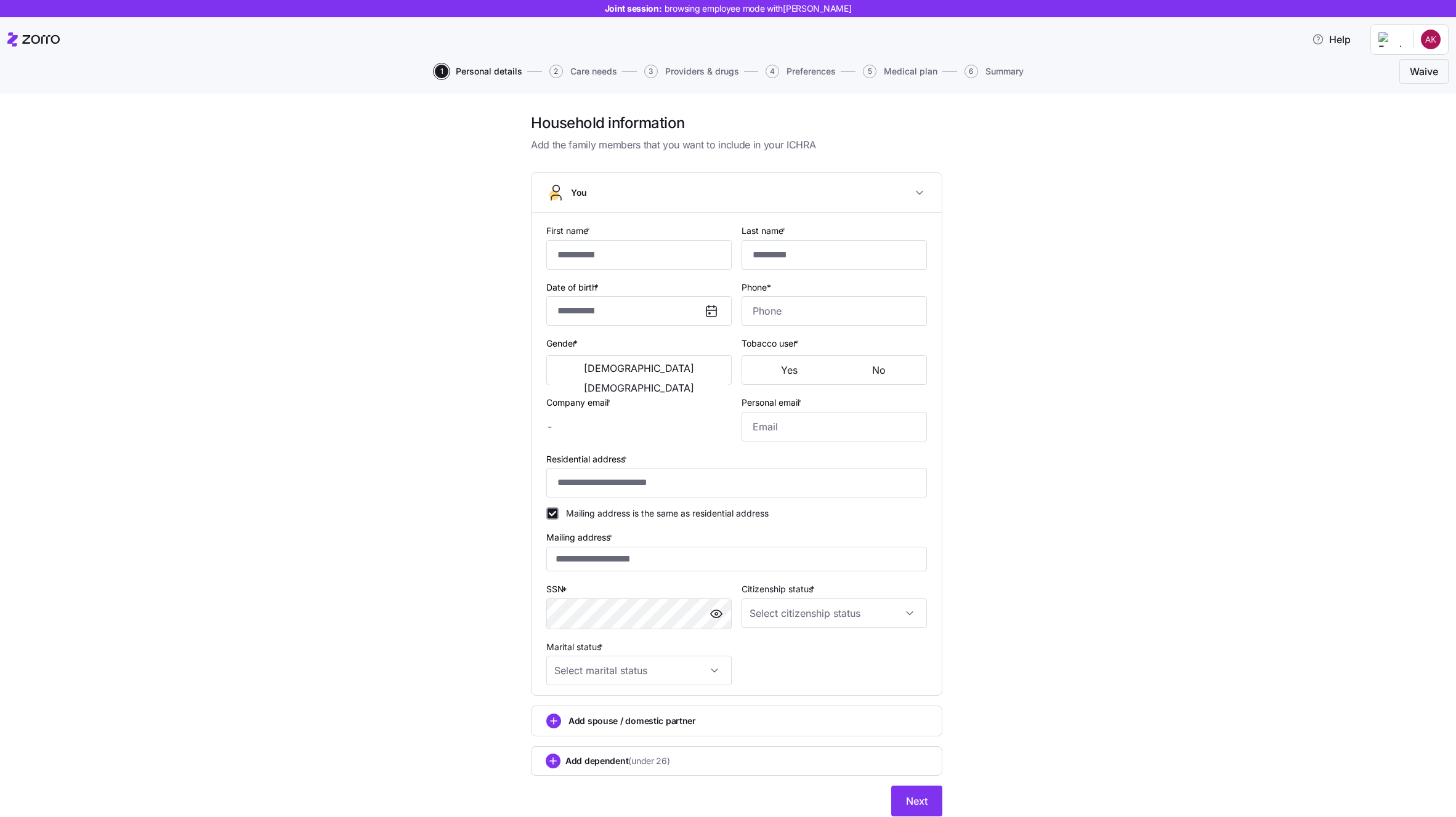
checkbox input "true"
type input "**********"
type input "[PHONE_NUMBER]"
type input "[DEMOGRAPHIC_DATA] citizen"
type input "Single"
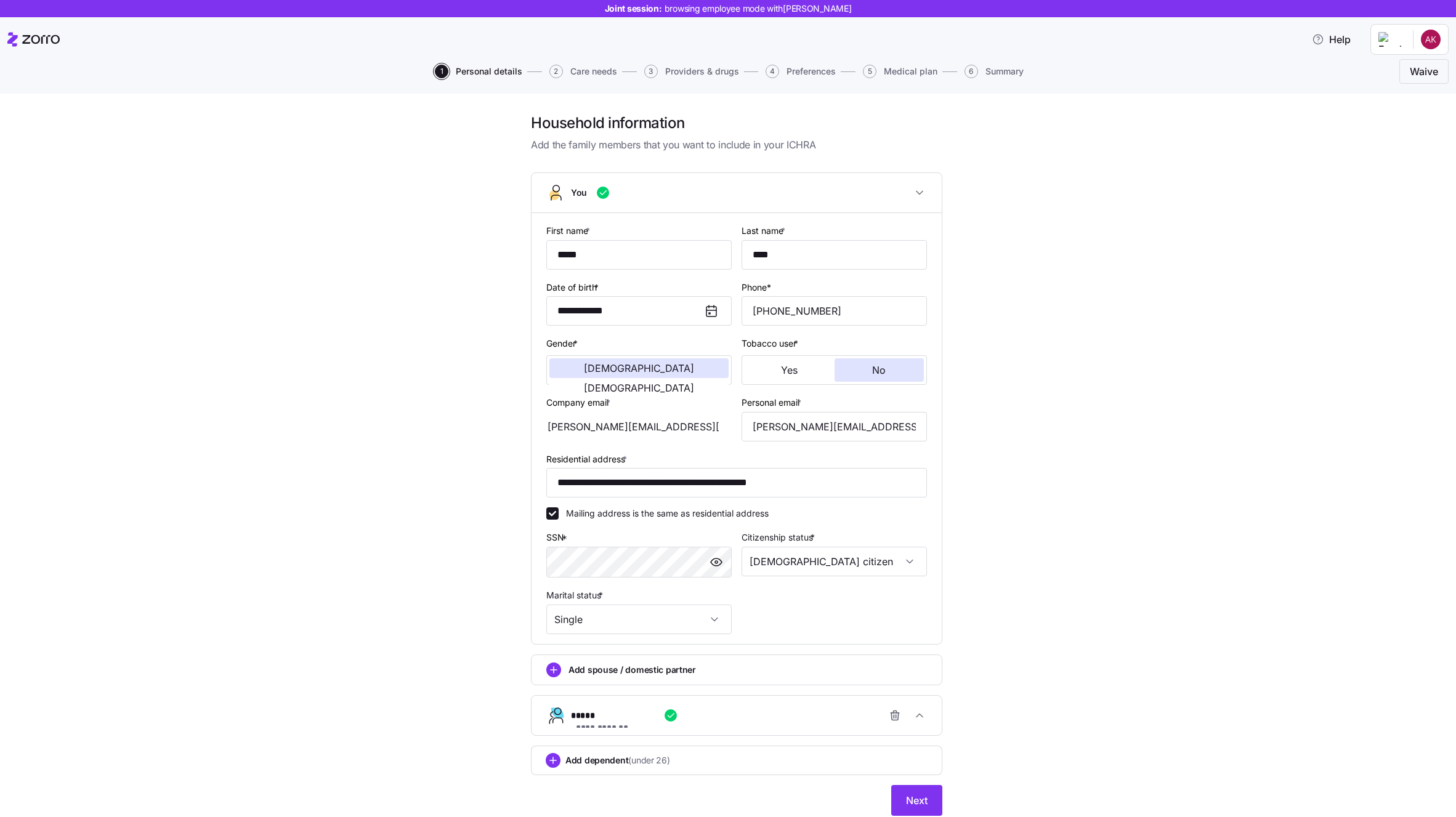
scroll to position [43, 0]
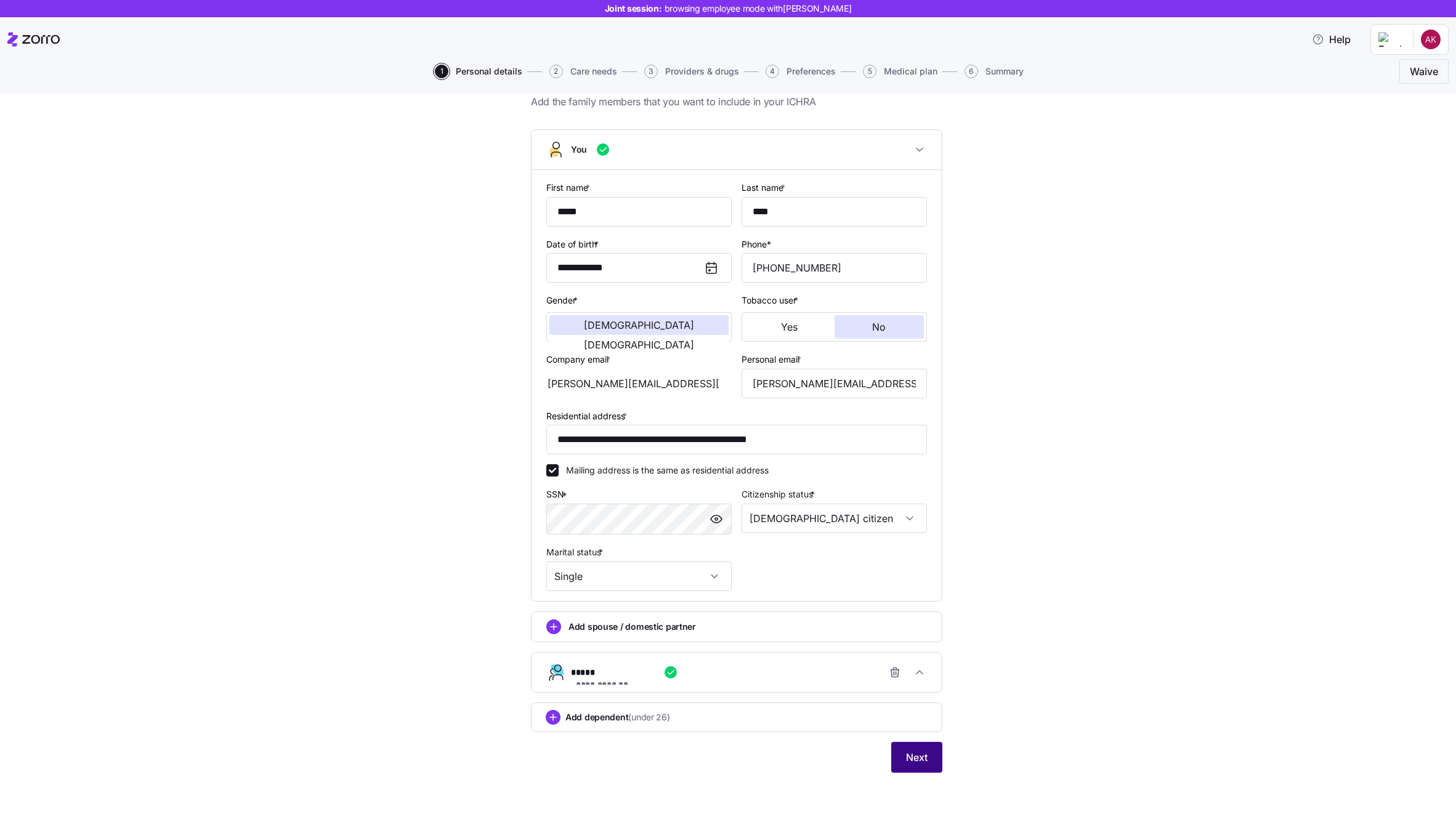
click at [917, 762] on span "Next" at bounding box center [916, 758] width 21 height 15
click at [785, 673] on div "**********" at bounding box center [742, 673] width 341 height 25
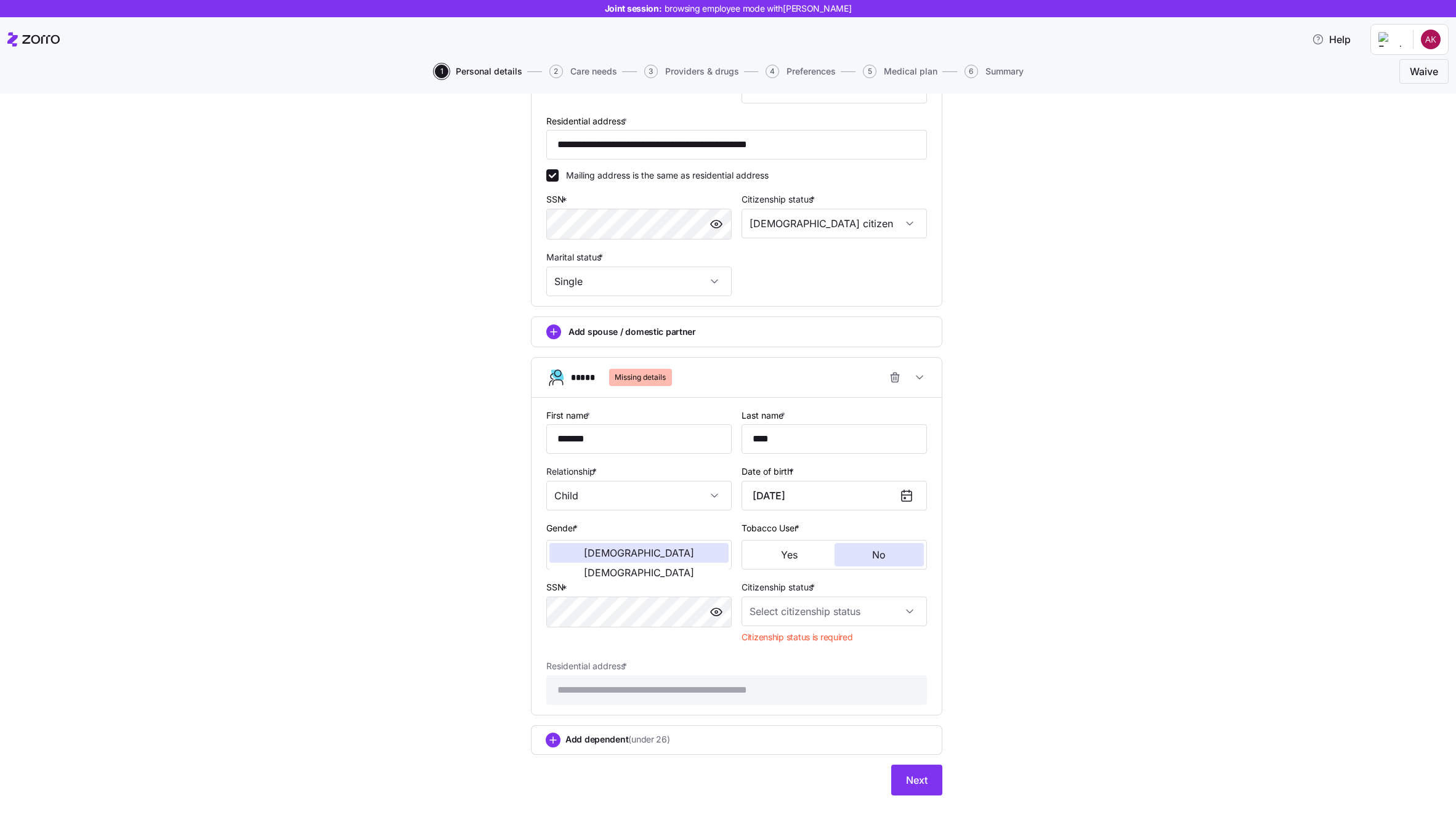
scroll to position [361, 0]
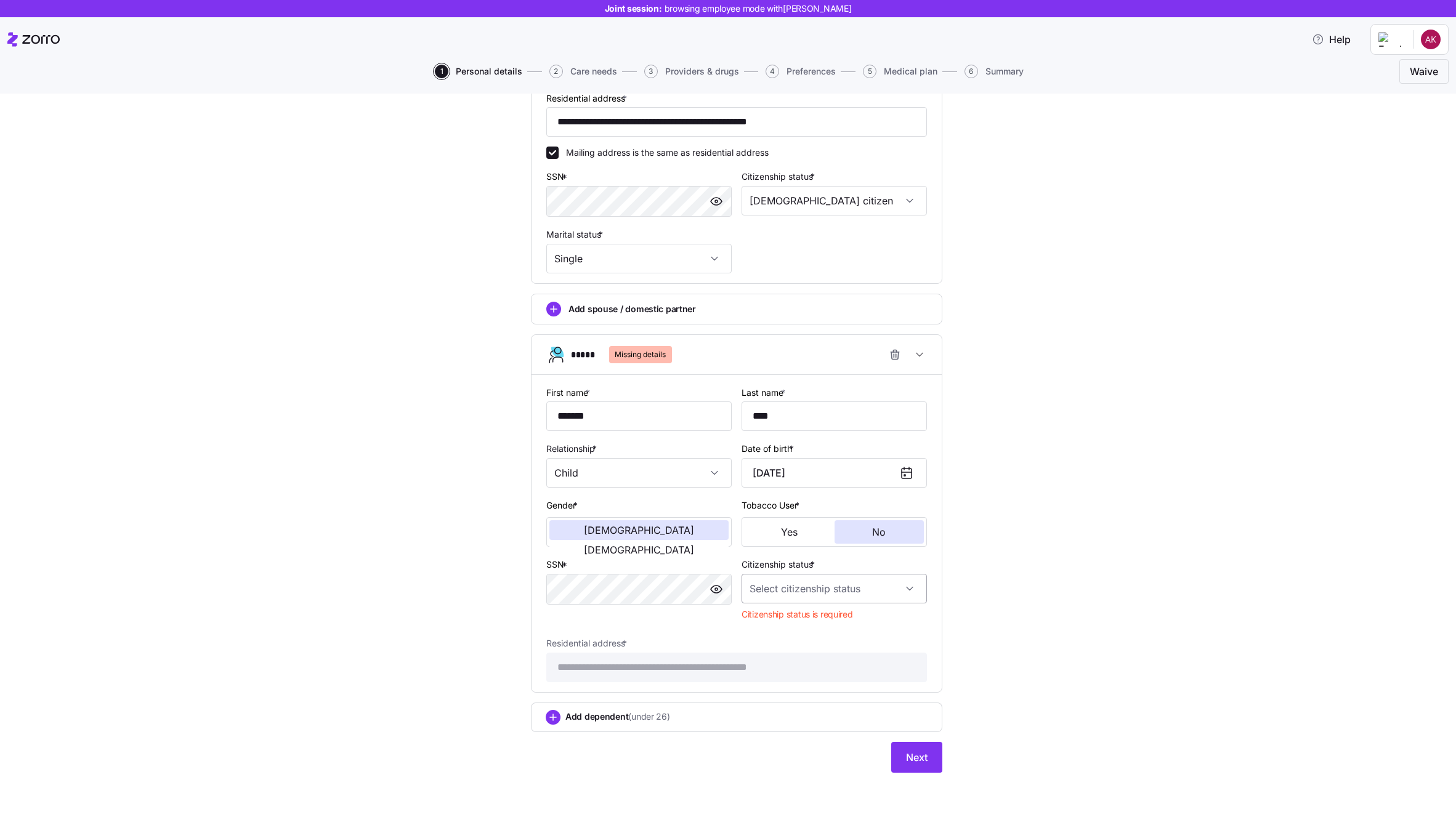
click at [818, 587] on input "Citizenship status *" at bounding box center [834, 589] width 185 height 29
click at [809, 628] on div "[DEMOGRAPHIC_DATA] citizen" at bounding box center [835, 626] width 176 height 26
type input "[DEMOGRAPHIC_DATA] citizen"
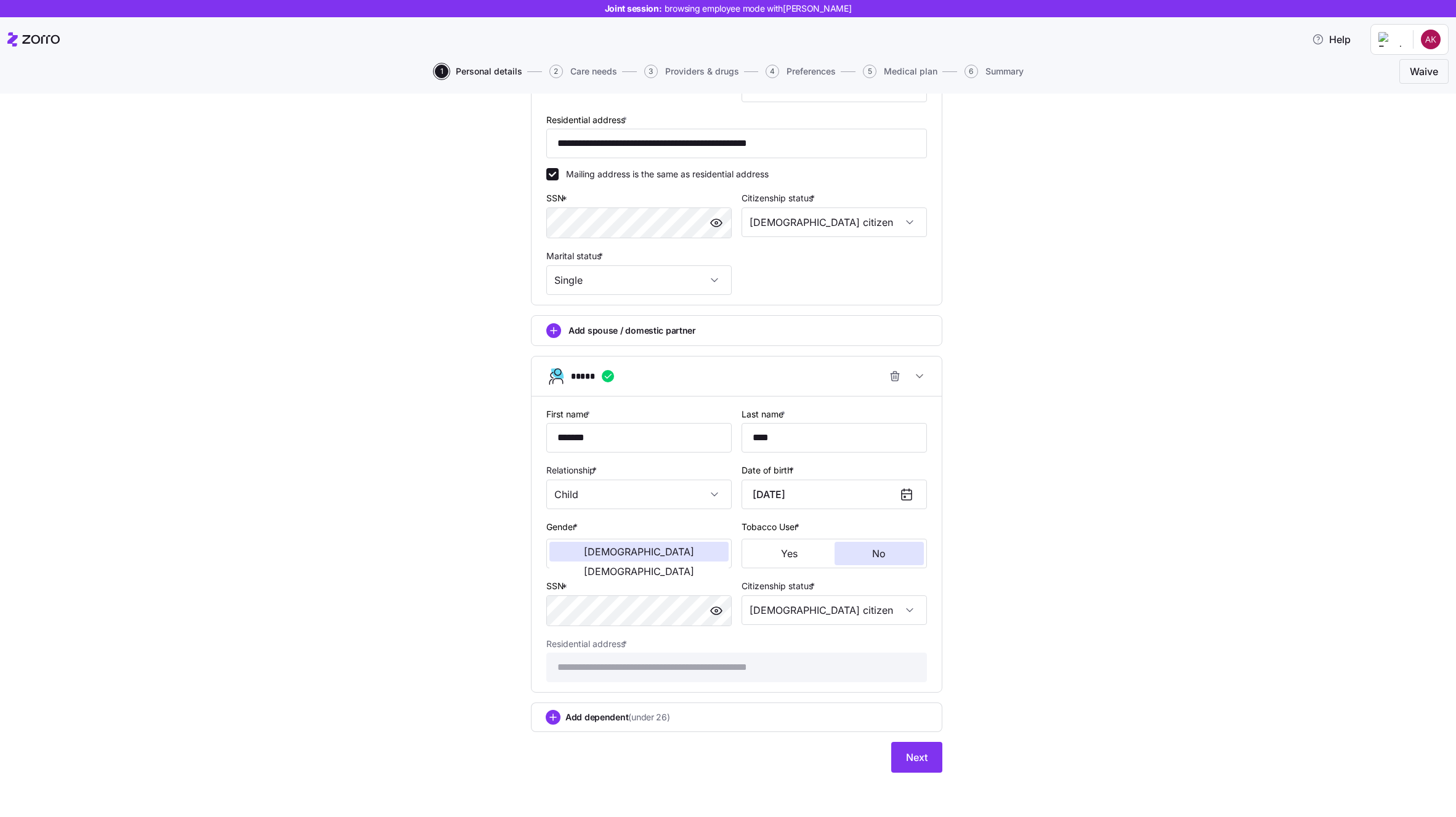
scroll to position [340, 0]
click at [923, 763] on span "Next" at bounding box center [916, 758] width 21 height 15
